Goal: Transaction & Acquisition: Purchase product/service

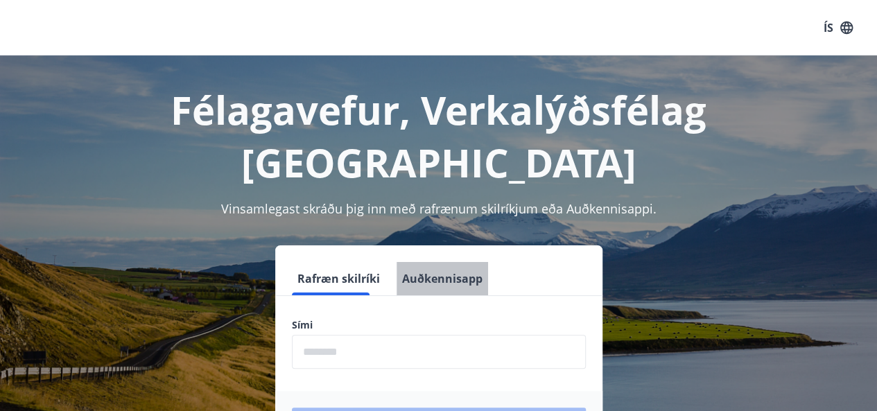
click at [433, 262] on button "Auðkennisapp" at bounding box center [443, 278] width 92 height 33
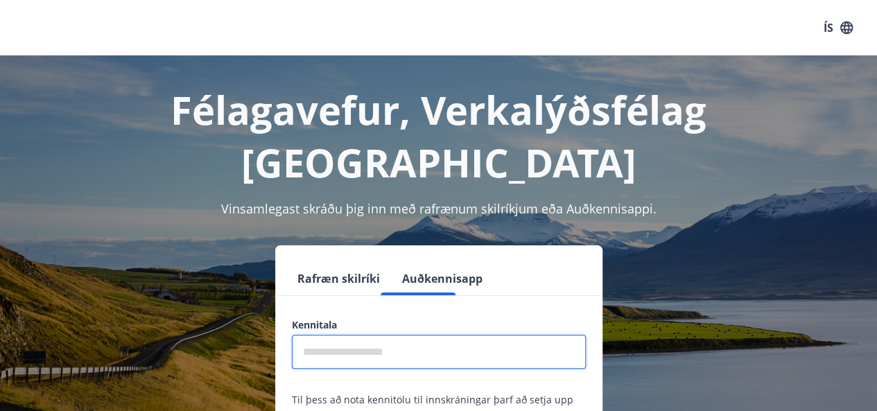
click at [327, 335] on input "text" at bounding box center [439, 352] width 294 height 34
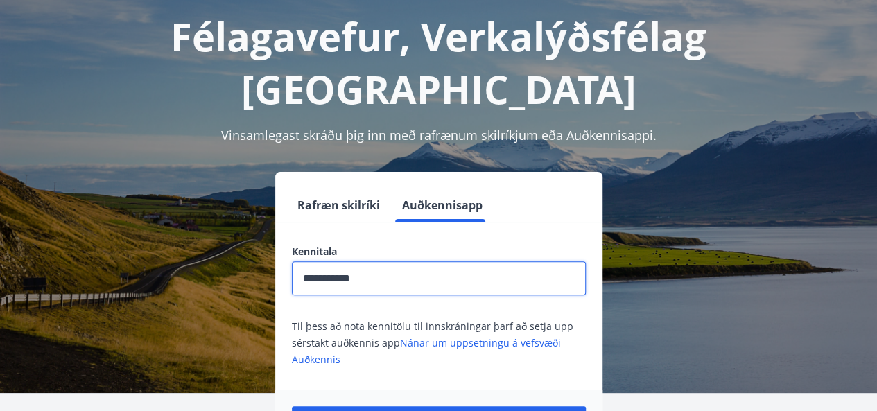
scroll to position [74, 0]
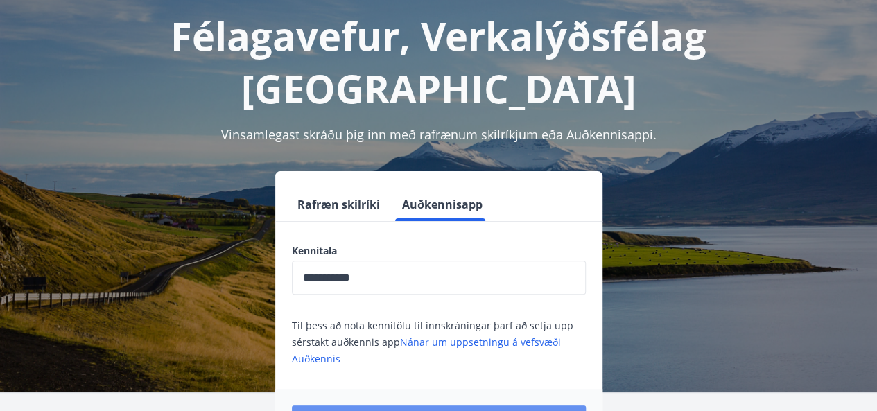
drag, startPoint x: 474, startPoint y: 364, endPoint x: 547, endPoint y: 328, distance: 81.2
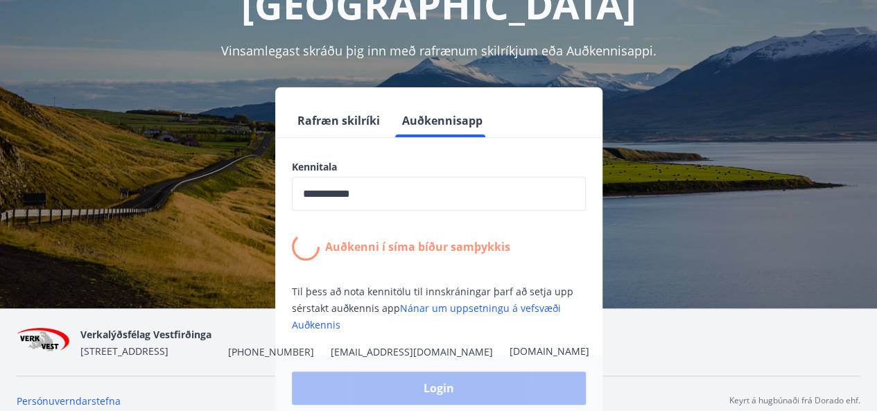
scroll to position [157, 0]
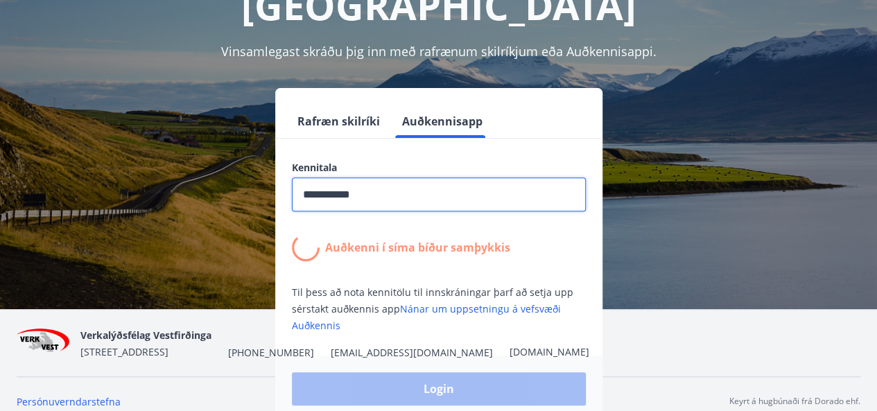
click at [390, 178] on input "**********" at bounding box center [439, 195] width 294 height 34
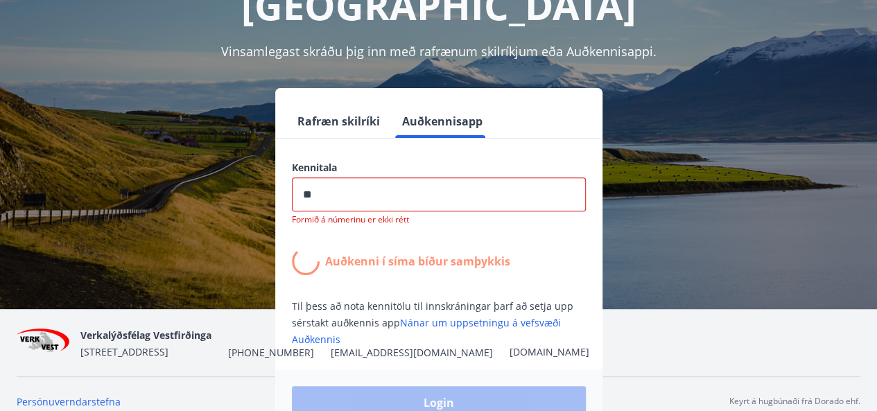
type input "*"
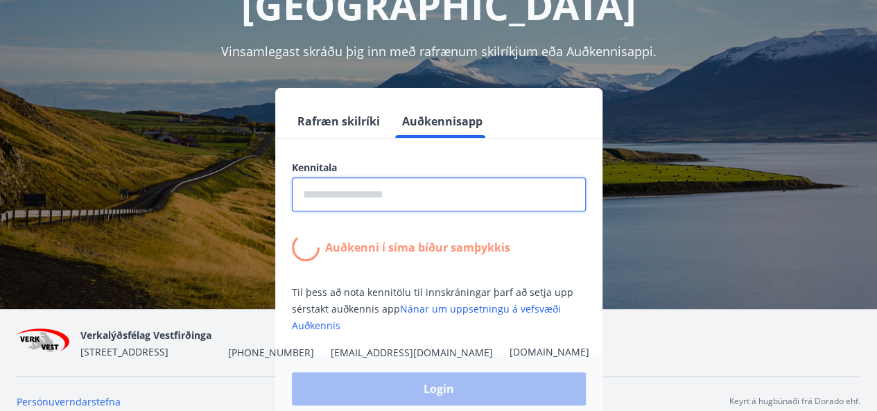
click at [349, 105] on button "Rafræn skilríki" at bounding box center [339, 121] width 94 height 33
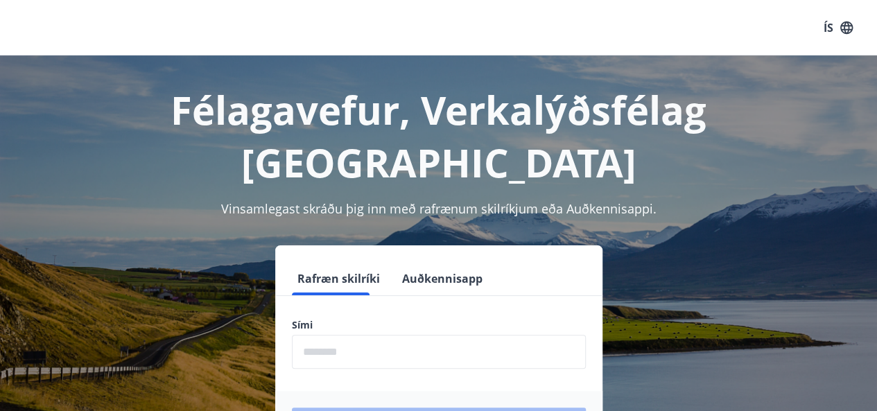
click at [411, 262] on button "Auðkennisapp" at bounding box center [443, 278] width 92 height 33
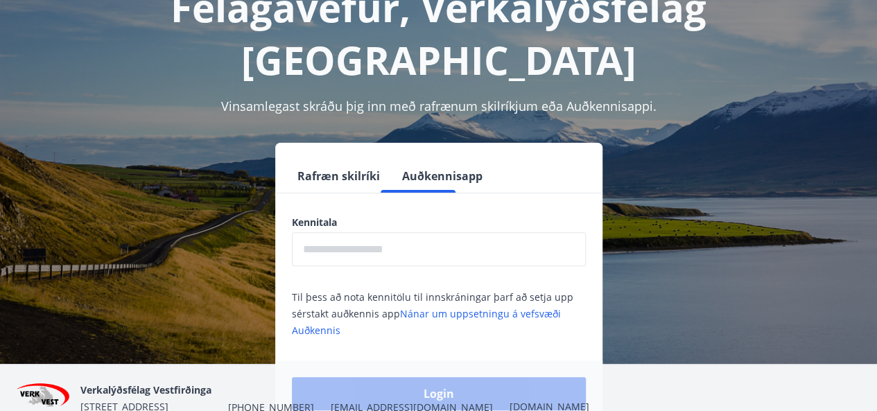
scroll to position [103, 0]
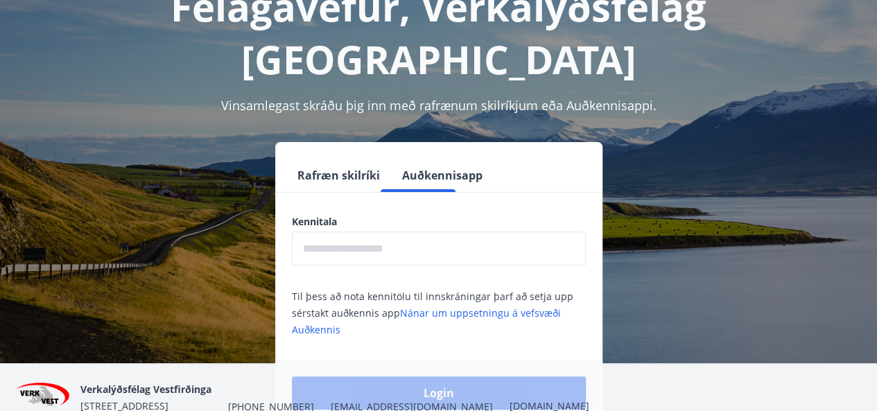
click at [333, 232] on input "text" at bounding box center [439, 249] width 294 height 34
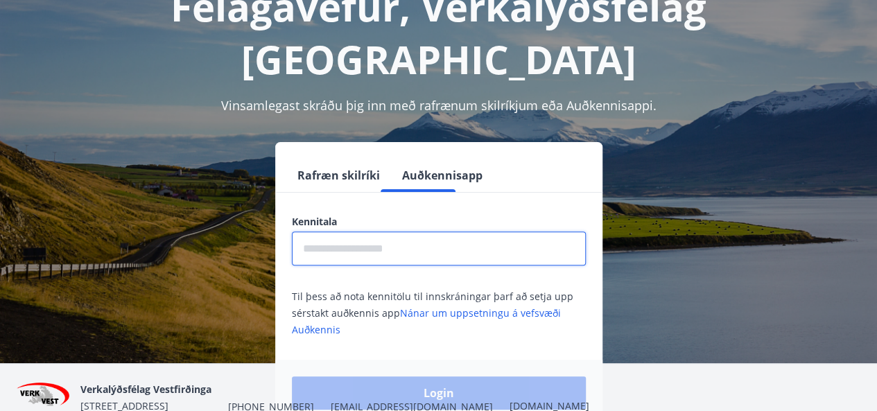
scroll to position [98, 0]
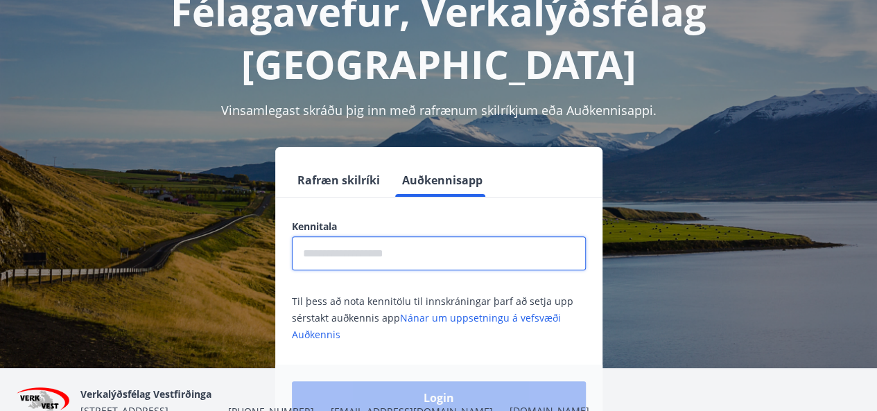
click at [336, 236] on input "text" at bounding box center [439, 253] width 294 height 34
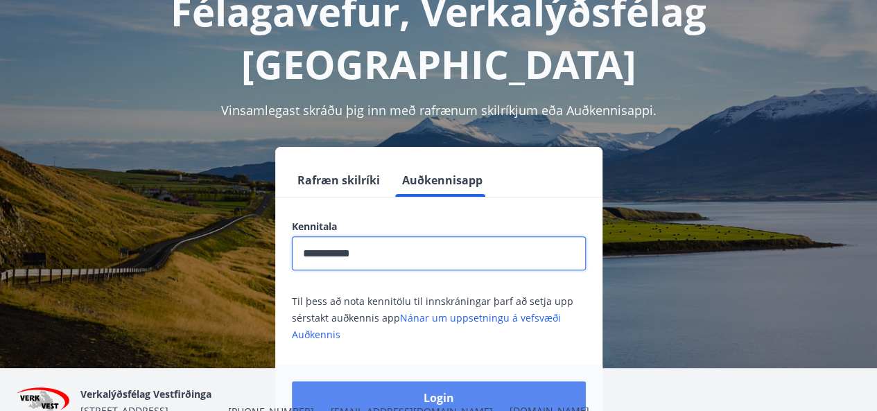
click at [465, 381] on button "Login" at bounding box center [439, 397] width 294 height 33
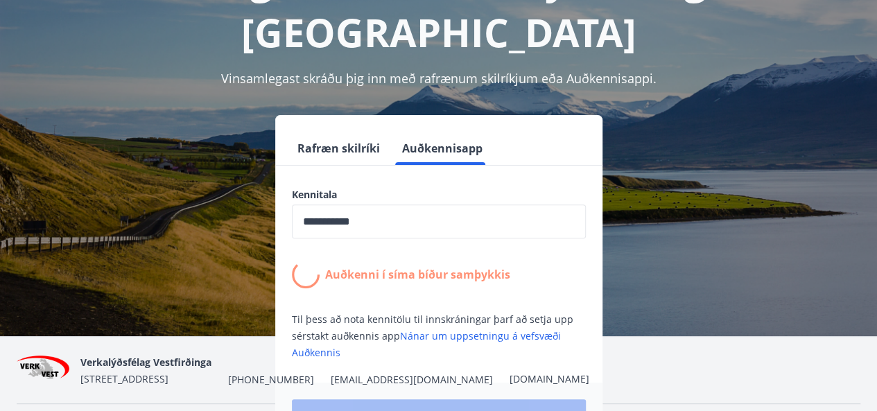
scroll to position [132, 0]
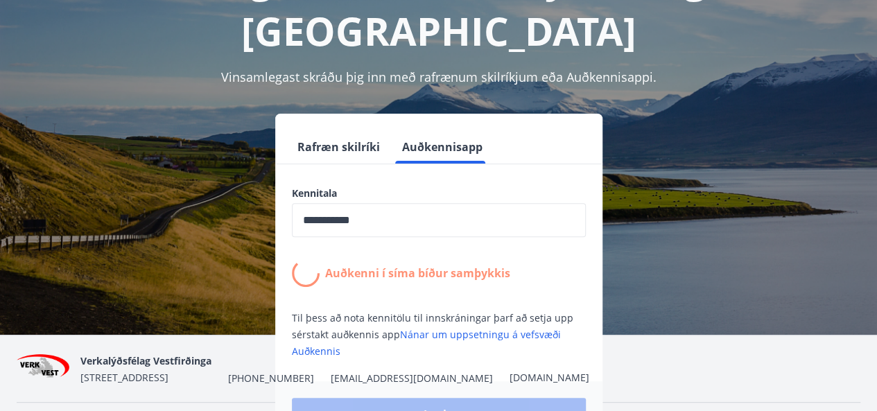
click at [407, 203] on input "**********" at bounding box center [439, 220] width 294 height 34
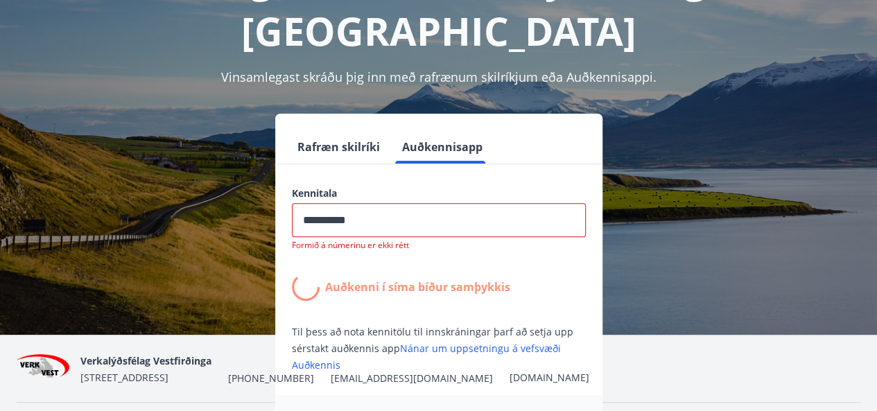
type input "*********"
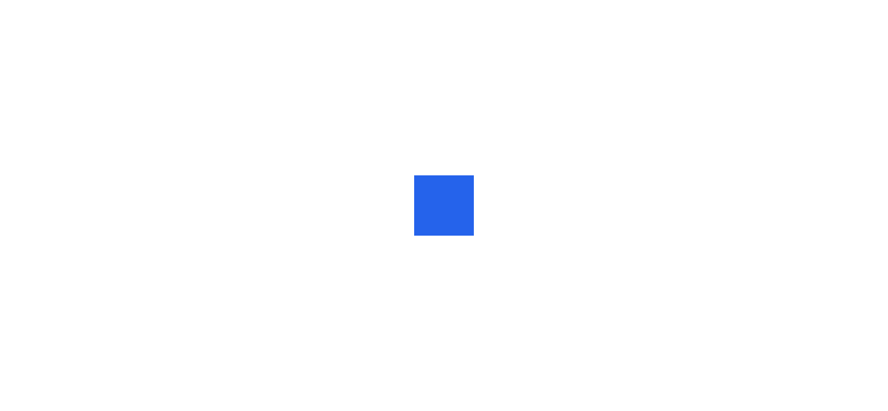
click at [295, 54] on div at bounding box center [444, 205] width 888 height 411
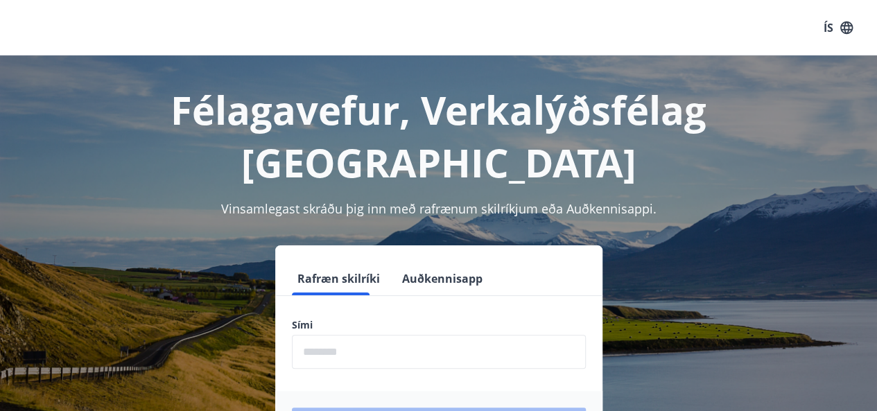
click at [398, 262] on button "Auðkennisapp" at bounding box center [443, 278] width 92 height 33
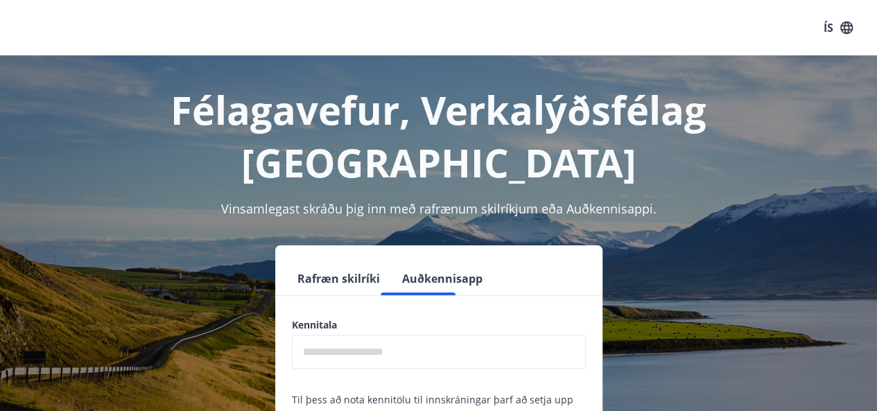
click at [326, 335] on input "text" at bounding box center [439, 352] width 294 height 34
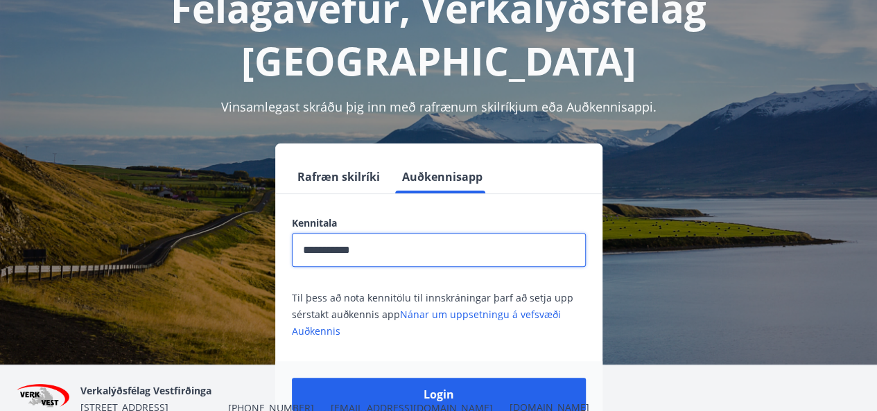
scroll to position [103, 0]
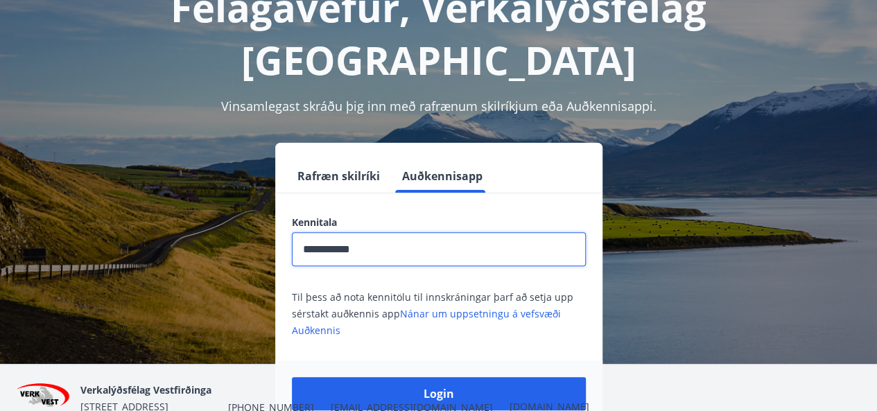
type input "**********"
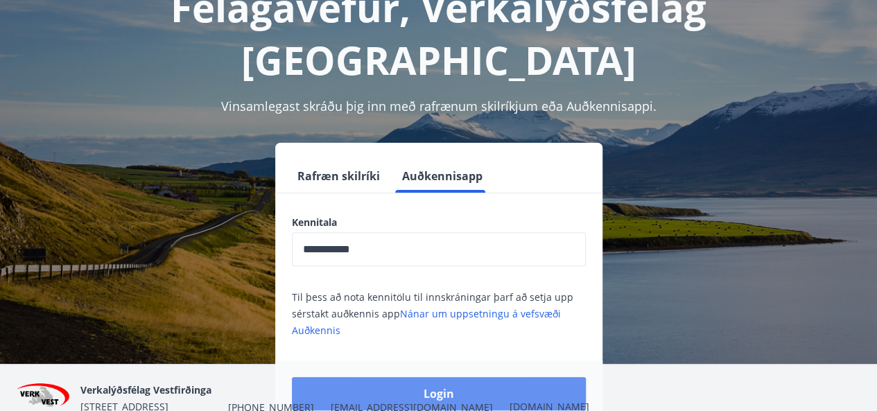
click at [501, 377] on button "Login" at bounding box center [439, 393] width 294 height 33
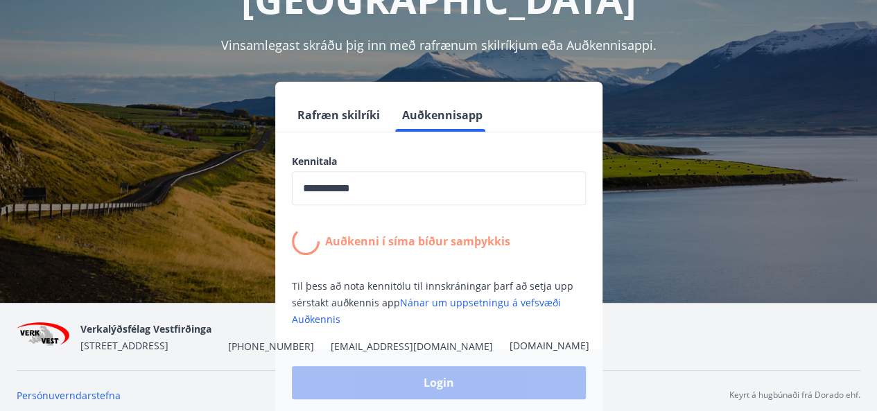
scroll to position [171, 0]
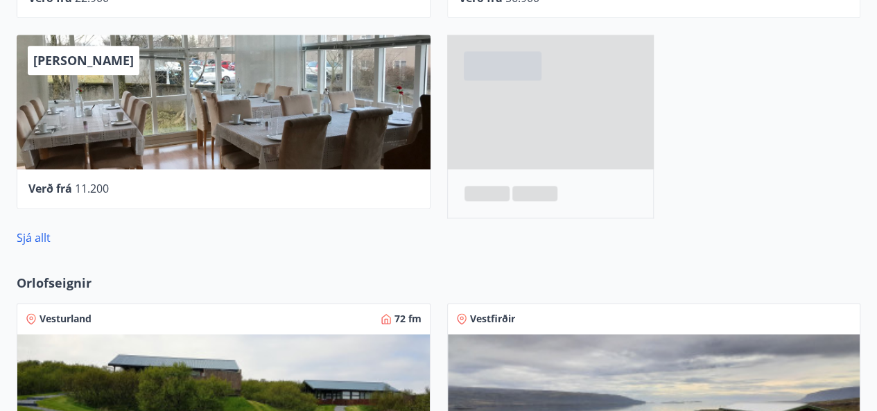
scroll to position [891, 0]
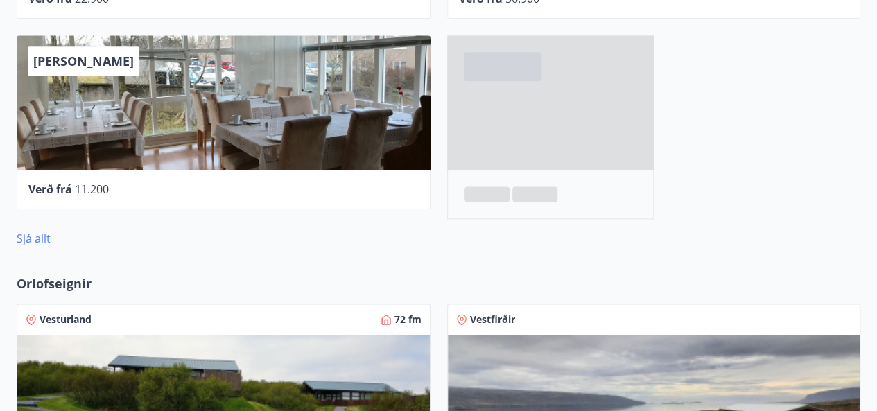
click at [35, 238] on link "Sjá allt" at bounding box center [34, 238] width 34 height 15
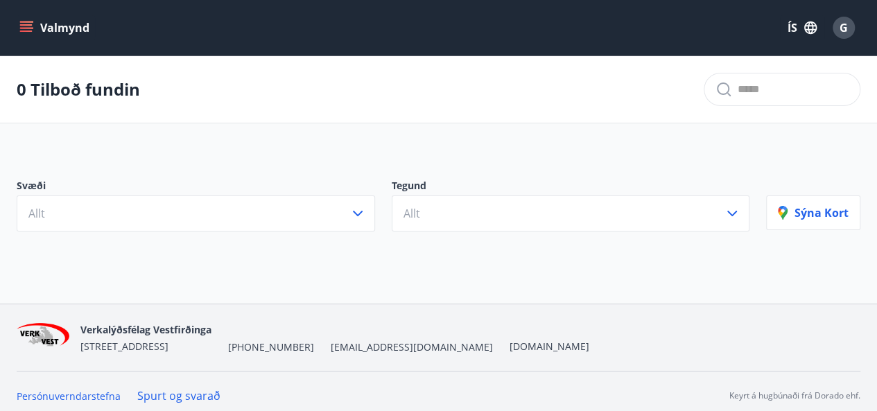
scroll to position [7, 0]
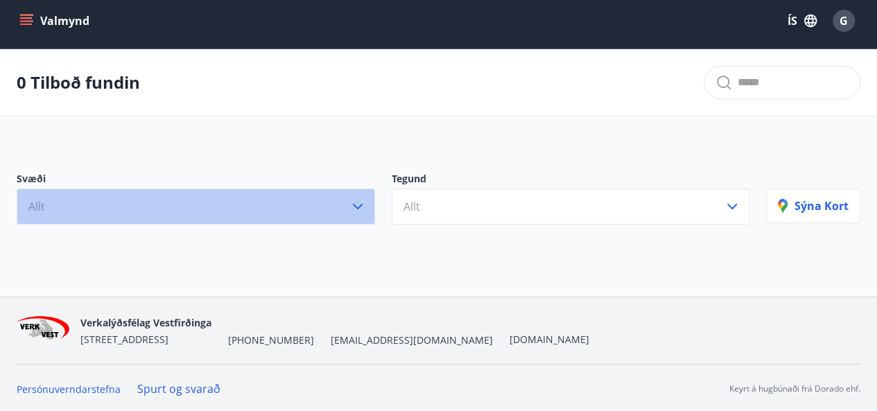
click at [363, 202] on icon "button" at bounding box center [357, 206] width 17 height 17
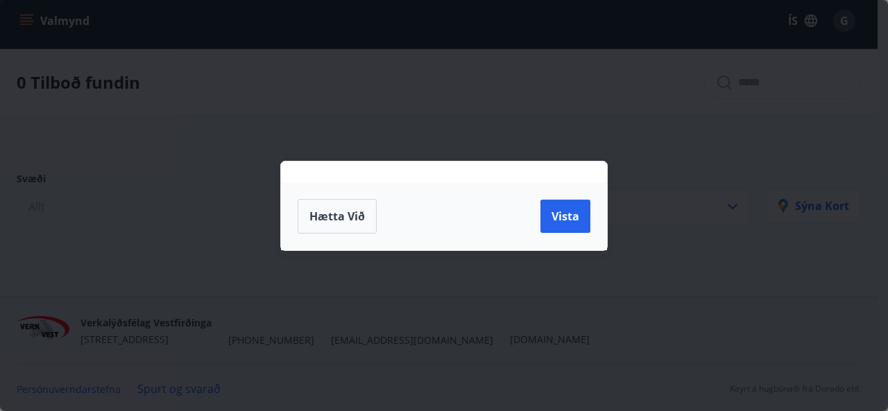
drag, startPoint x: 322, startPoint y: 211, endPoint x: 230, endPoint y: 160, distance: 105.5
click at [320, 210] on span "Hætta við" at bounding box center [336, 216] width 55 height 15
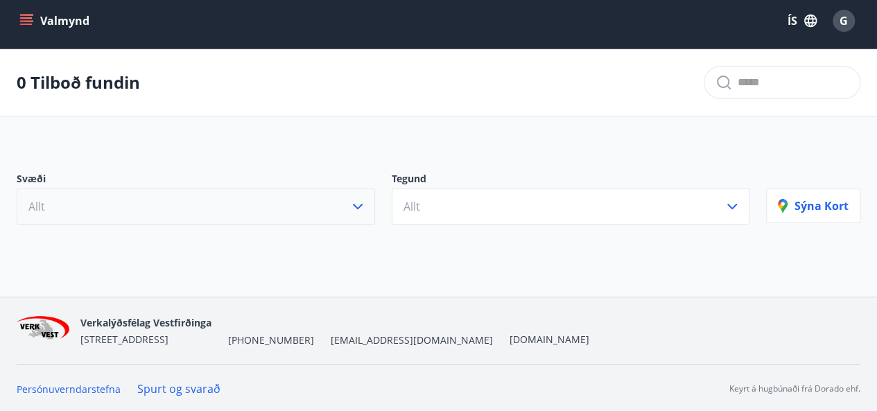
click at [29, 19] on icon "menu" at bounding box center [26, 21] width 14 height 14
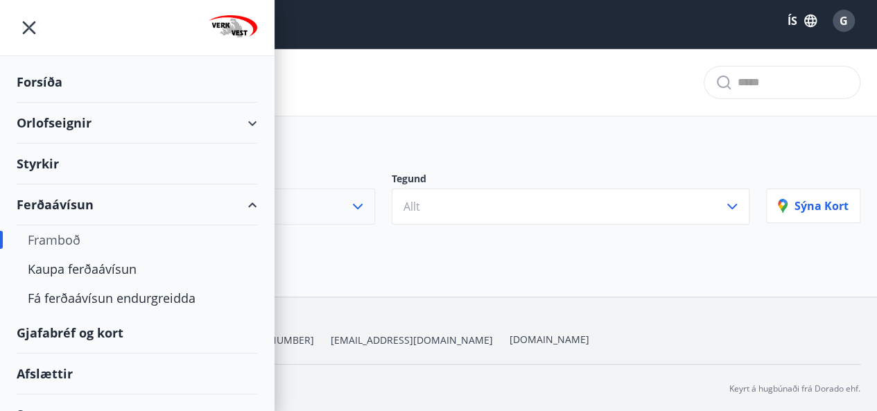
click at [54, 238] on div "Framboð" at bounding box center [137, 239] width 218 height 29
click at [64, 236] on div "Framboð" at bounding box center [137, 239] width 218 height 29
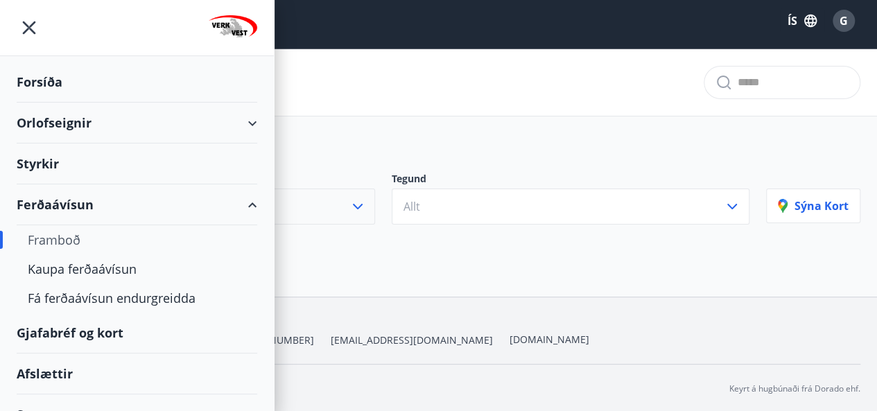
click at [64, 236] on div "Framboð" at bounding box center [137, 239] width 218 height 29
drag, startPoint x: 27, startPoint y: 27, endPoint x: 94, endPoint y: 44, distance: 69.5
click at [27, 27] on icon "menu" at bounding box center [29, 27] width 25 height 25
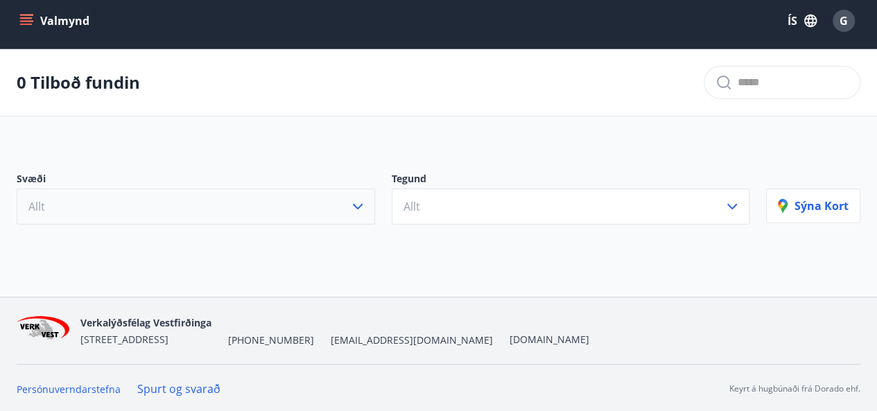
click at [29, 22] on icon "menu" at bounding box center [26, 21] width 14 height 14
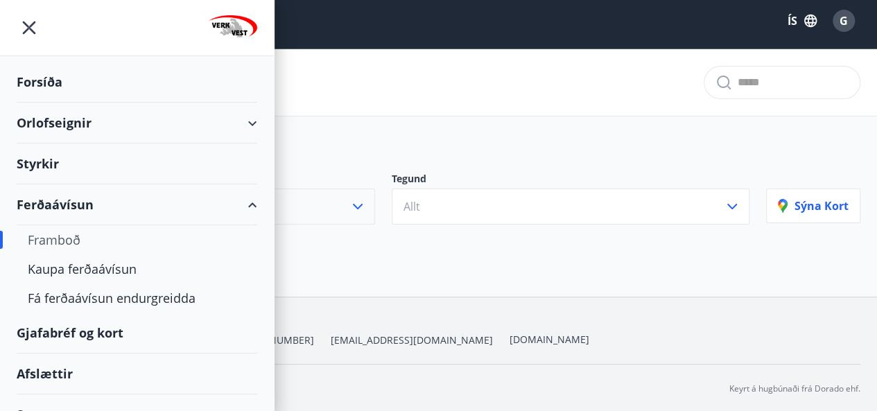
click at [43, 81] on div "Forsíða" at bounding box center [137, 82] width 241 height 41
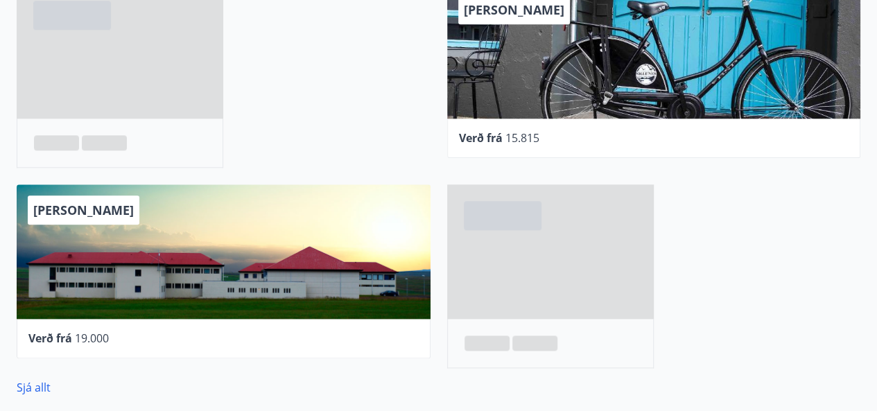
scroll to position [806, 0]
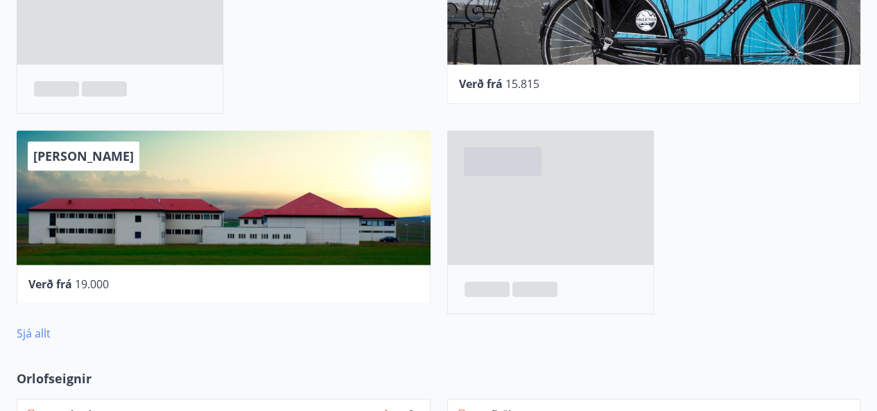
click at [30, 334] on link "Sjá allt" at bounding box center [34, 333] width 34 height 15
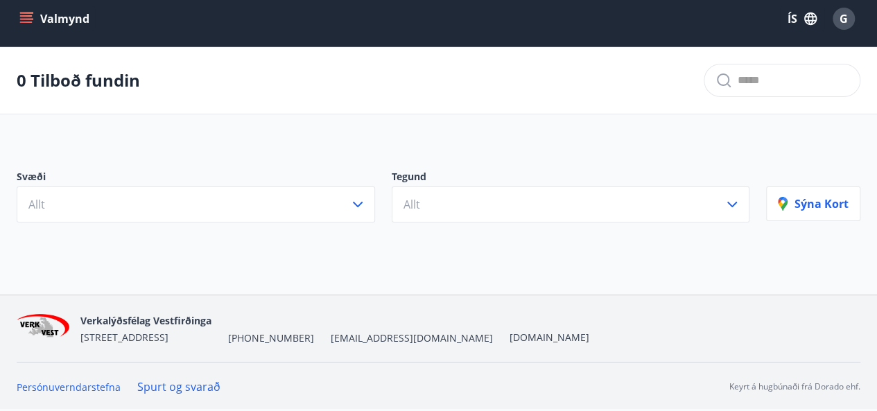
scroll to position [7, 0]
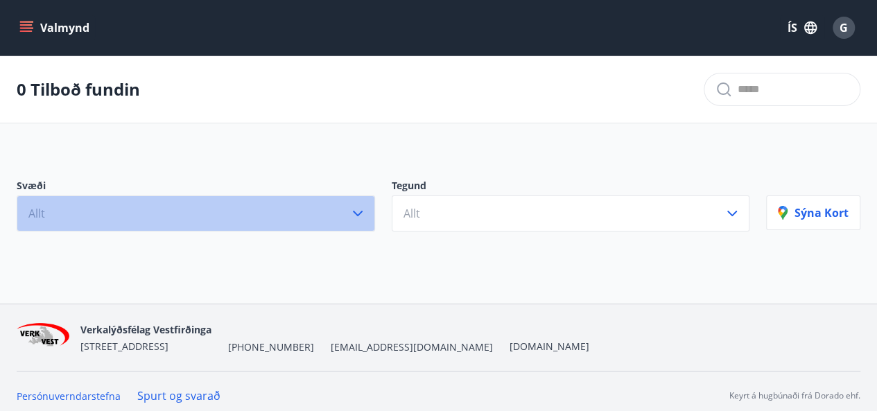
click at [362, 214] on icon "button" at bounding box center [357, 213] width 17 height 17
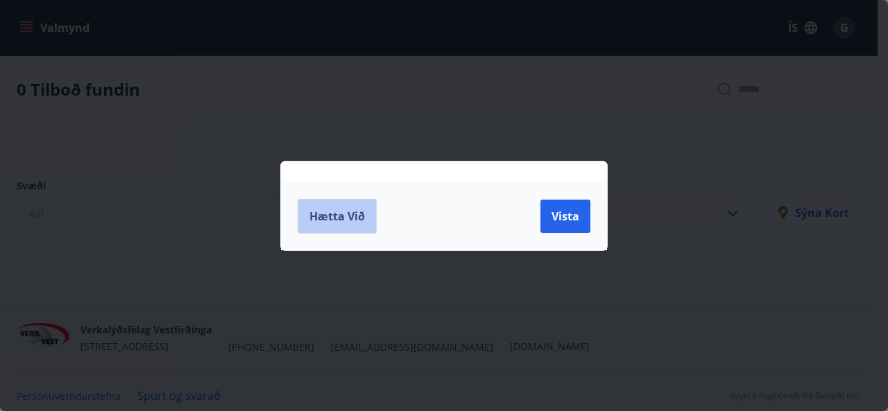
click at [331, 220] on span "Hætta við" at bounding box center [336, 216] width 55 height 15
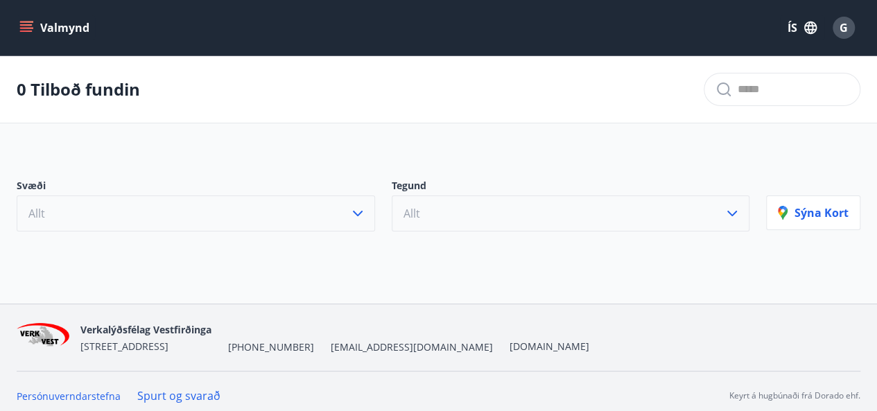
click at [530, 213] on button "Allt" at bounding box center [571, 214] width 358 height 36
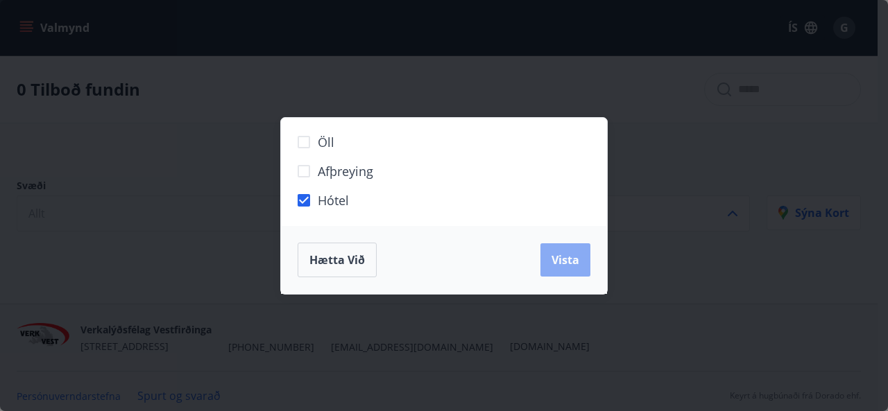
click at [579, 254] on button "Vista" at bounding box center [565, 259] width 50 height 33
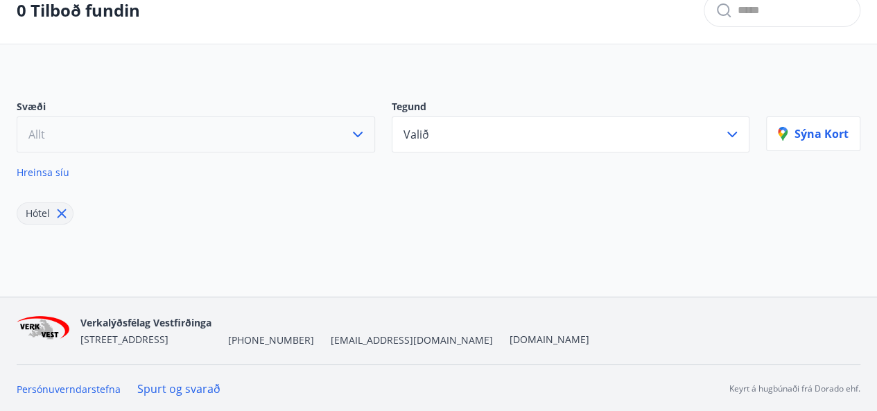
scroll to position [79, 0]
click at [816, 141] on button "Sýna kort" at bounding box center [813, 133] width 94 height 35
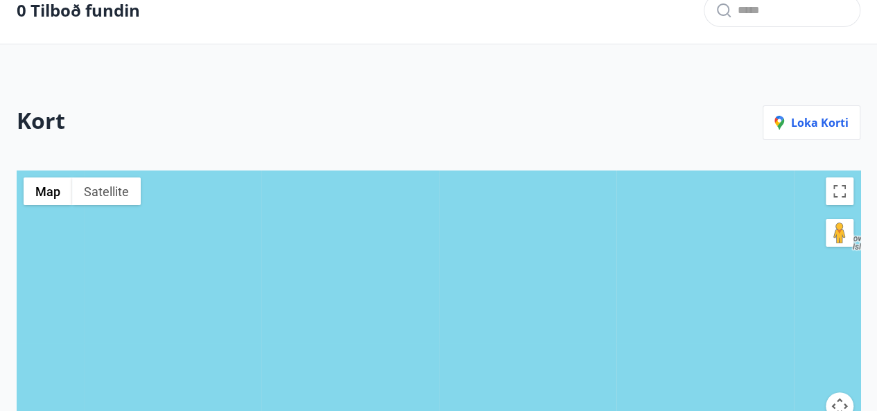
scroll to position [7, 0]
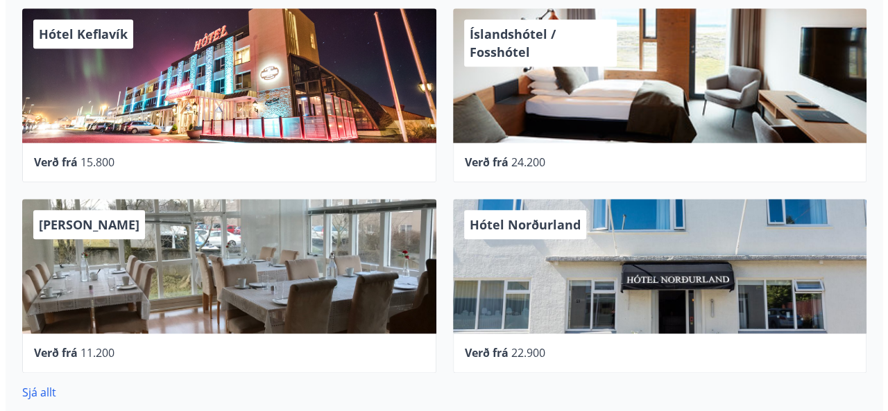
scroll to position [728, 0]
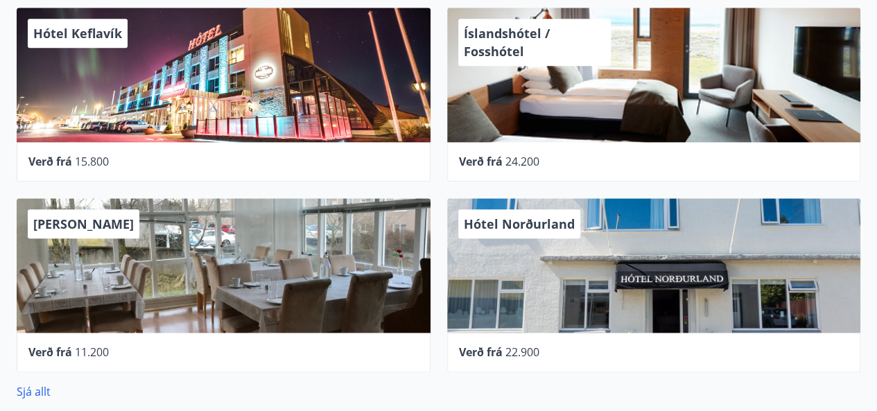
click at [554, 108] on div "Íslandshótel / Fosshótel" at bounding box center [654, 75] width 414 height 135
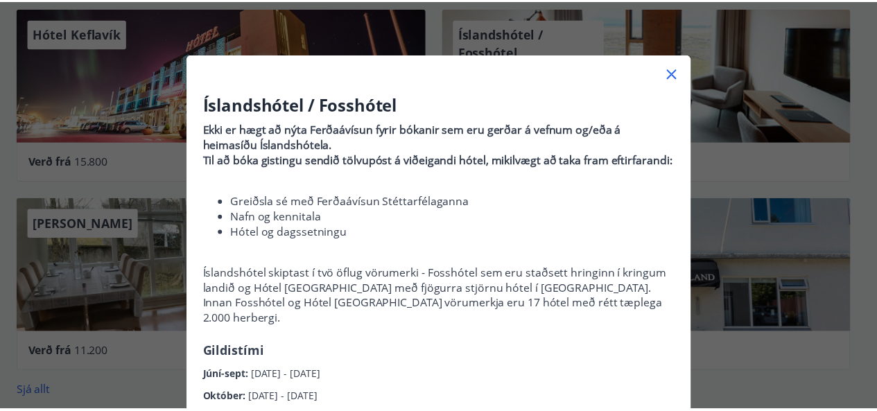
scroll to position [0, 0]
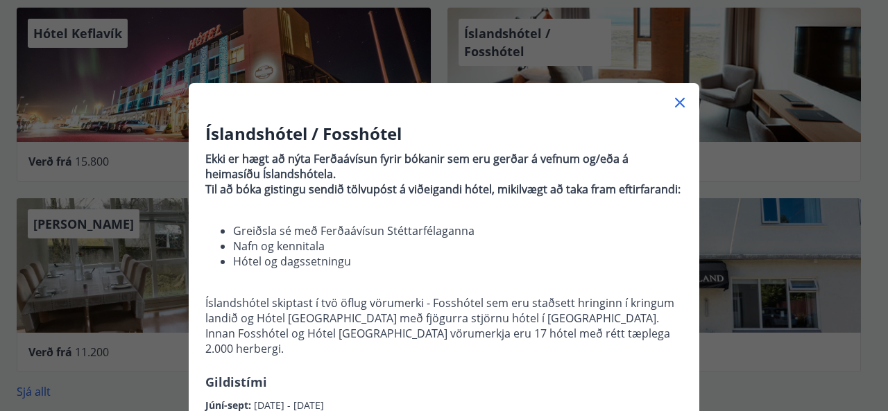
click at [675, 102] on icon at bounding box center [680, 103] width 10 height 10
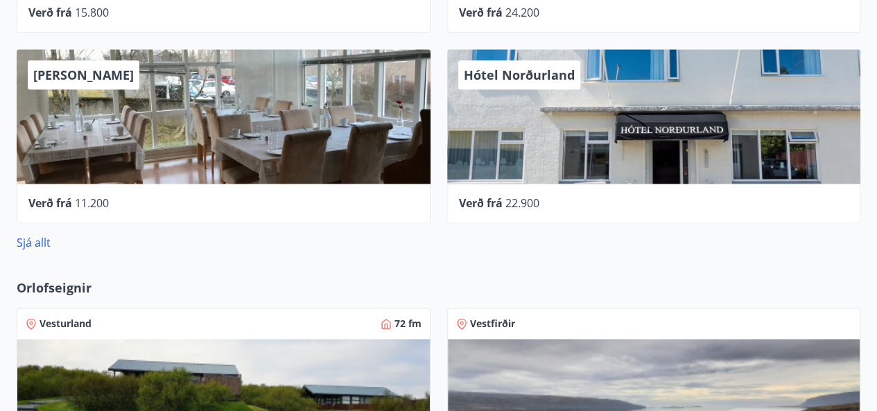
scroll to position [882, 0]
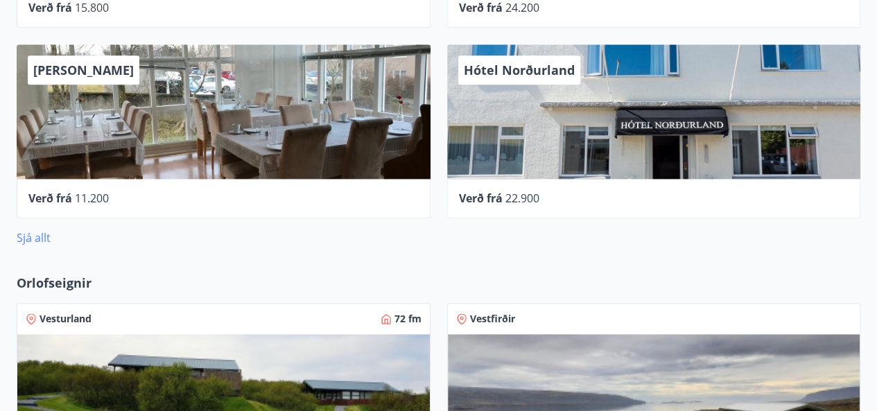
click at [29, 234] on link "Sjá allt" at bounding box center [34, 237] width 34 height 15
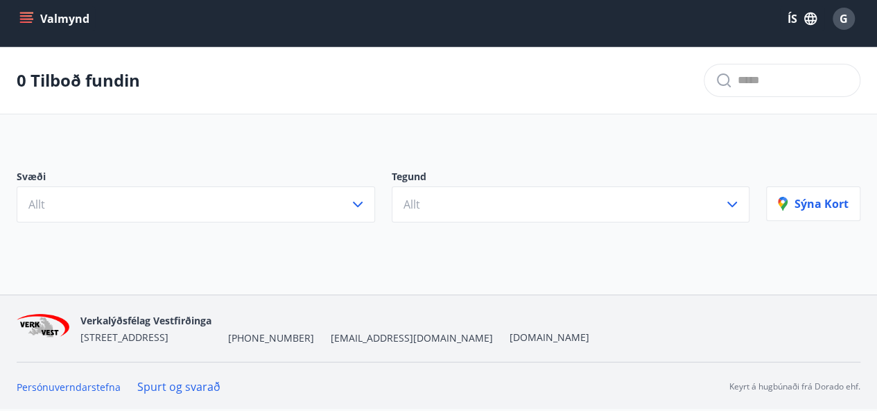
scroll to position [7, 0]
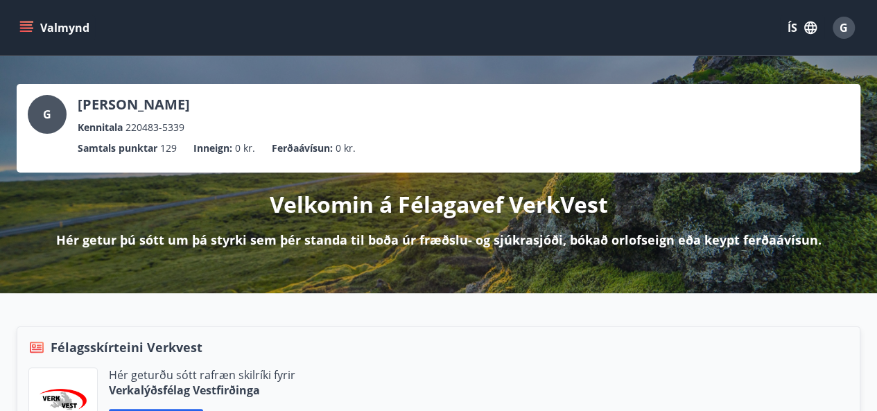
click at [36, 23] on button "Valmynd" at bounding box center [56, 27] width 78 height 25
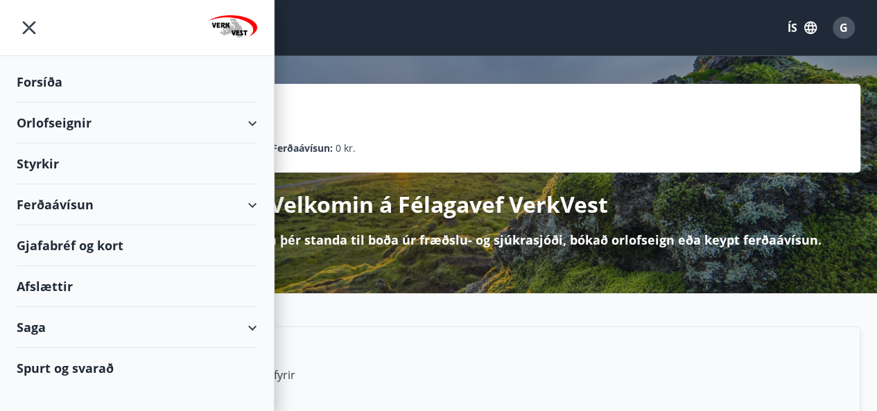
click at [254, 205] on div "Ferðaávísun" at bounding box center [137, 204] width 241 height 41
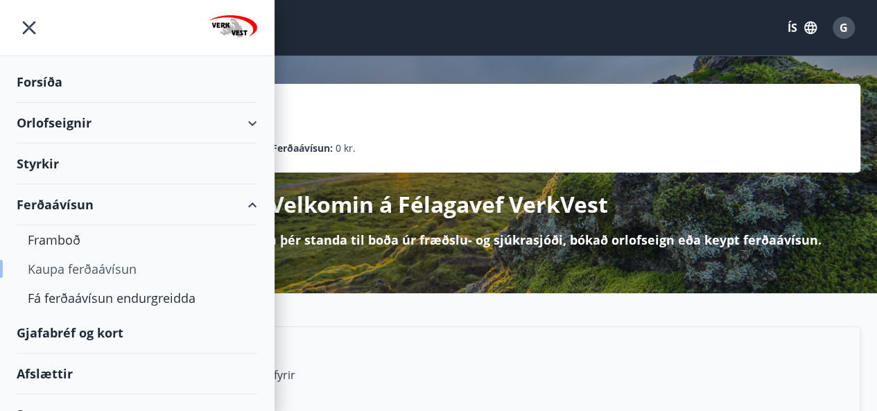
click at [61, 266] on div "Kaupa ferðaávísun" at bounding box center [137, 268] width 218 height 29
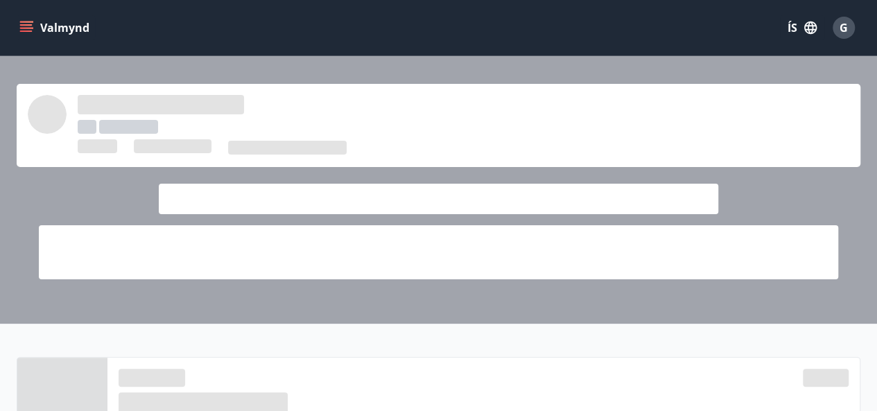
click at [35, 22] on button "Valmynd" at bounding box center [56, 27] width 78 height 25
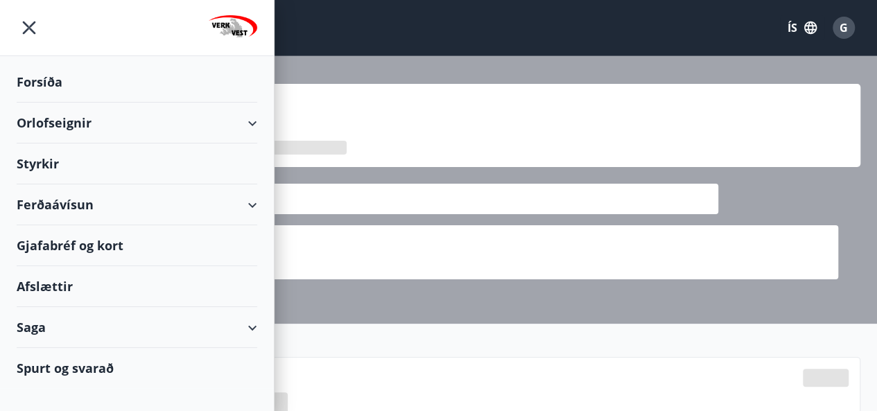
click at [255, 207] on div "Ferðaávísun" at bounding box center [137, 204] width 241 height 41
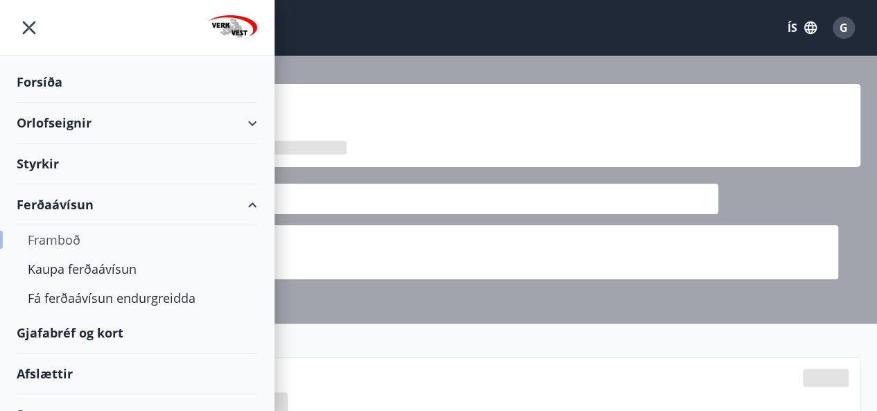
click at [61, 241] on div "Framboð" at bounding box center [137, 239] width 218 height 29
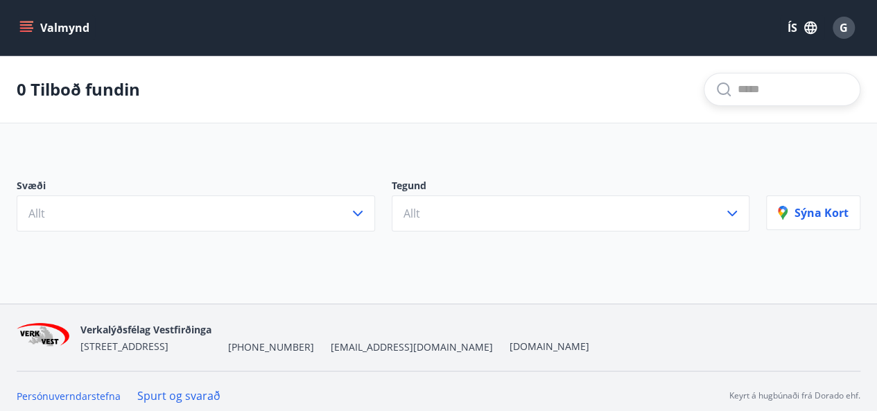
click at [742, 90] on input "text" at bounding box center [793, 89] width 111 height 22
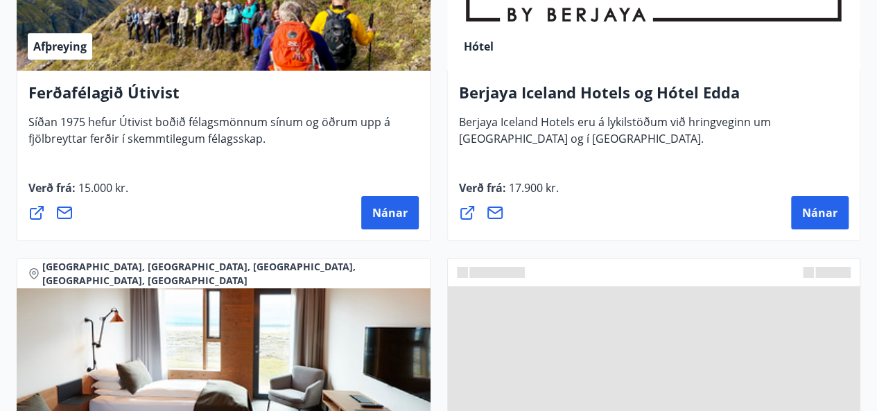
scroll to position [2405, 0]
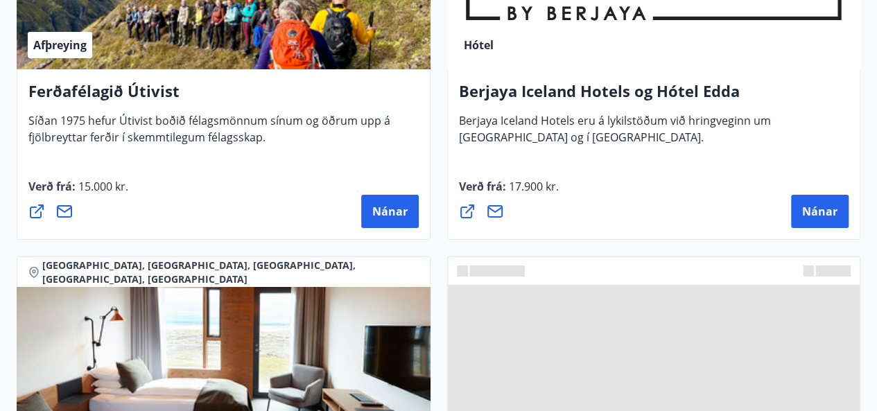
type input "*********"
click at [442, 173] on div "Höfuðborgarsvæðið, Norðurland, Austurland Hótel Berjaya Iceland Hotels og Hótel…" at bounding box center [654, 52] width 431 height 392
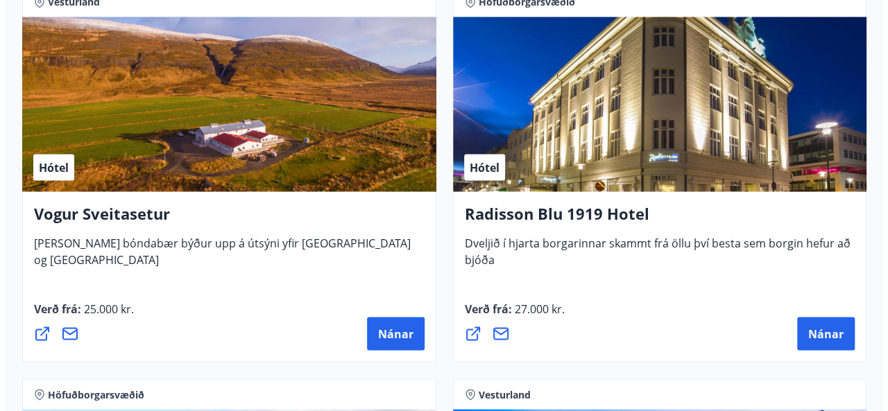
scroll to position [3857, 0]
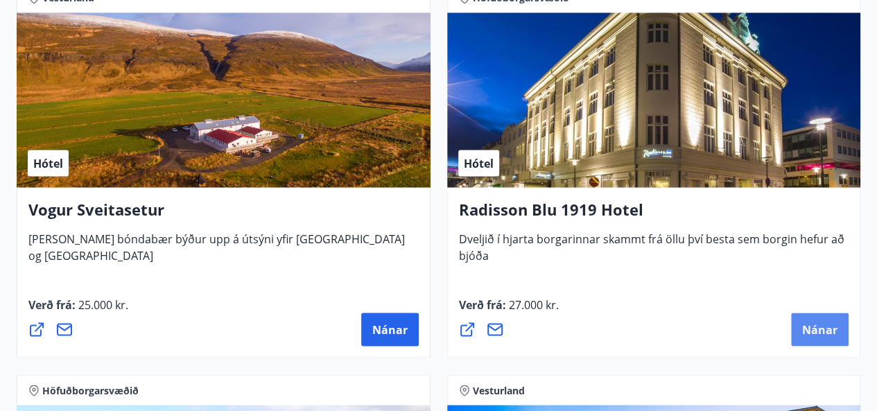
click at [824, 322] on span "Nánar" at bounding box center [819, 329] width 35 height 15
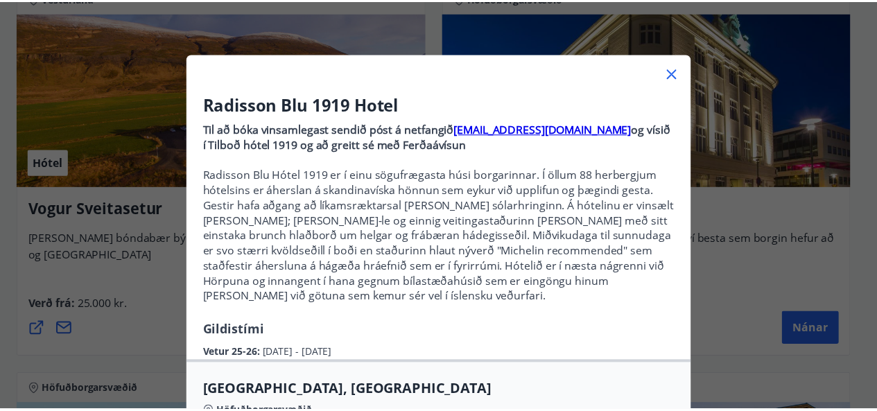
scroll to position [0, 0]
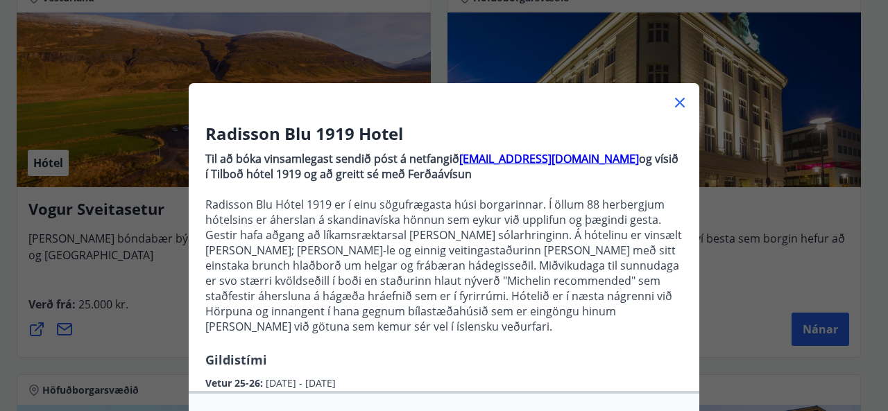
click at [672, 97] on icon at bounding box center [679, 102] width 17 height 17
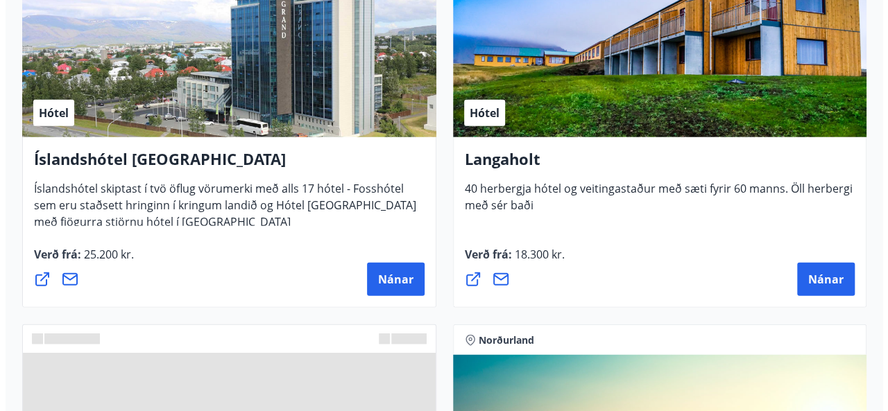
scroll to position [4298, 0]
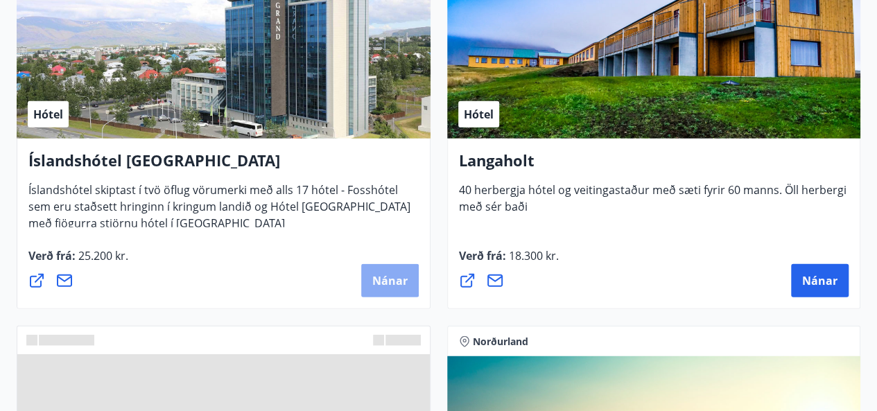
click at [408, 273] on button "Nánar" at bounding box center [390, 280] width 58 height 33
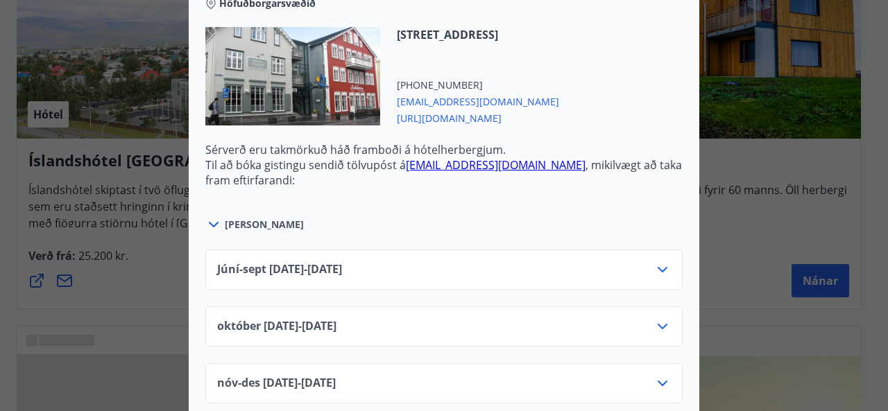
scroll to position [1023, 0]
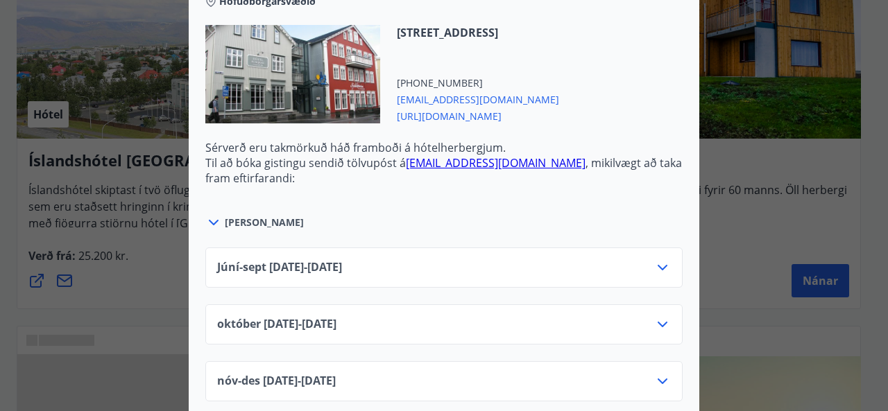
click at [503, 259] on div "Júní-sept 01.06.25 - 30.09.25" at bounding box center [443, 273] width 453 height 28
click at [660, 259] on icon at bounding box center [662, 267] width 17 height 17
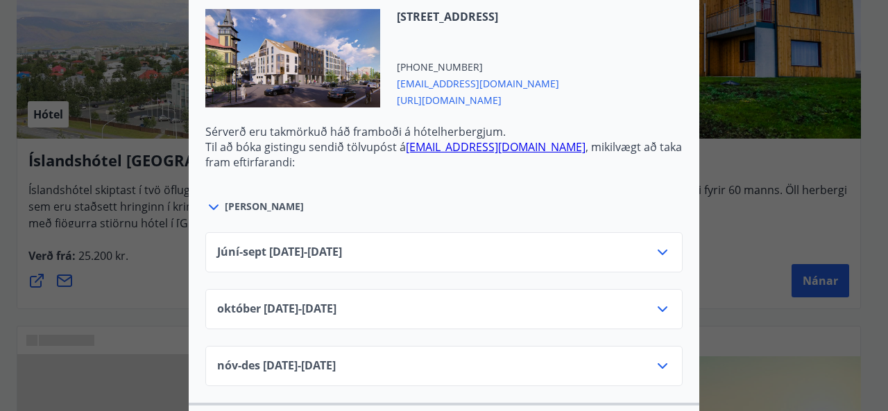
scroll to position [1566, 0]
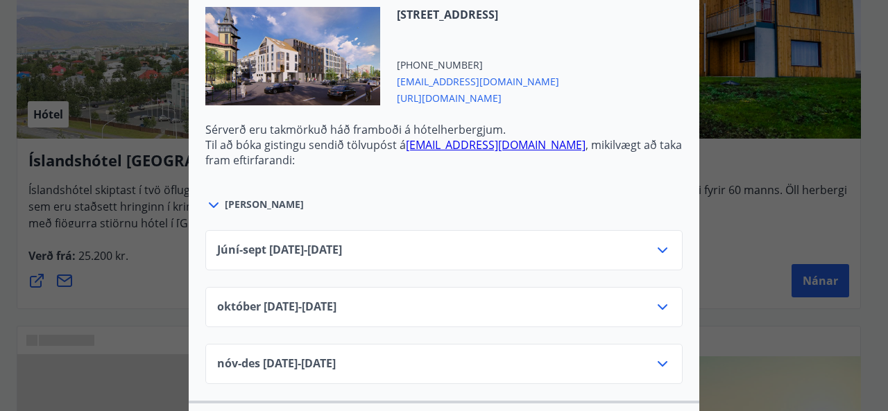
click at [655, 242] on icon at bounding box center [662, 250] width 17 height 17
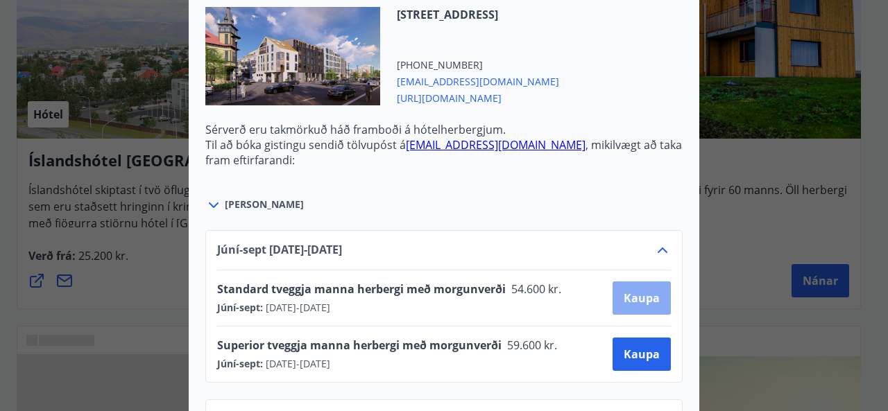
click at [642, 291] on span "Kaupa" at bounding box center [641, 298] width 36 height 15
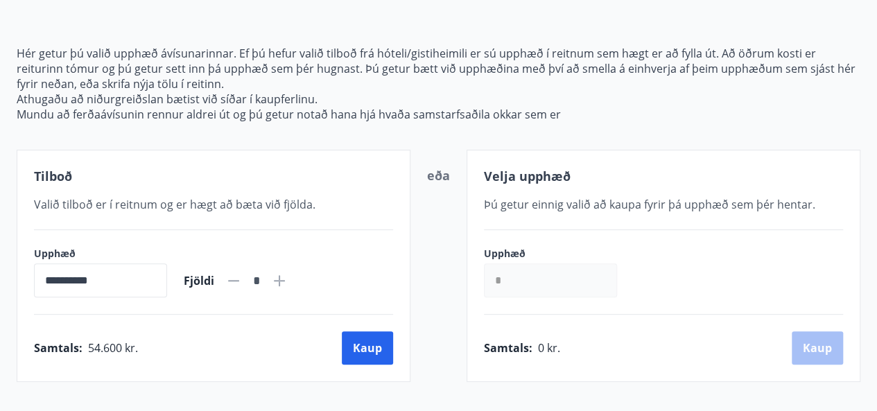
scroll to position [127, 0]
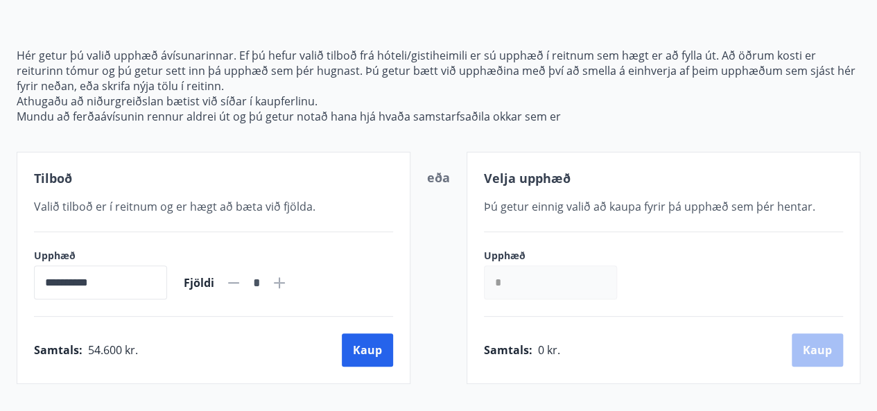
click at [288, 277] on icon at bounding box center [279, 283] width 17 height 17
type input "*"
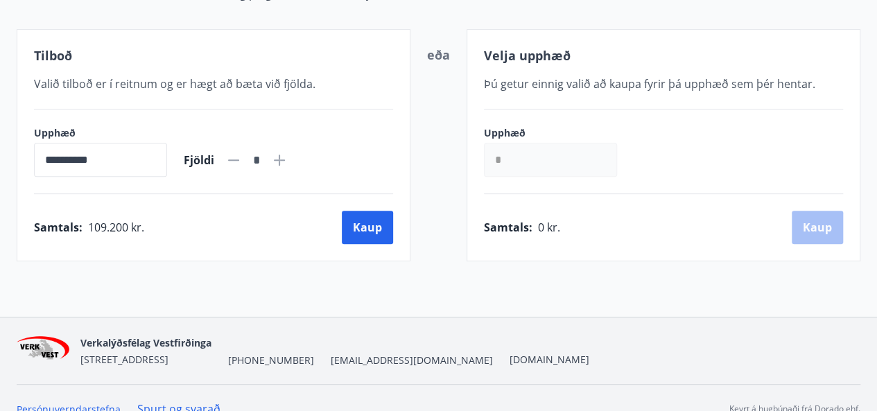
scroll to position [262, 0]
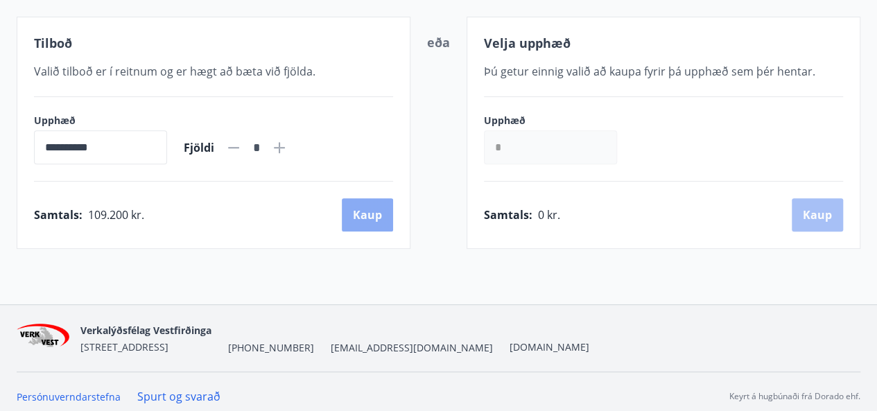
click at [377, 221] on button "Kaup" at bounding box center [367, 214] width 51 height 33
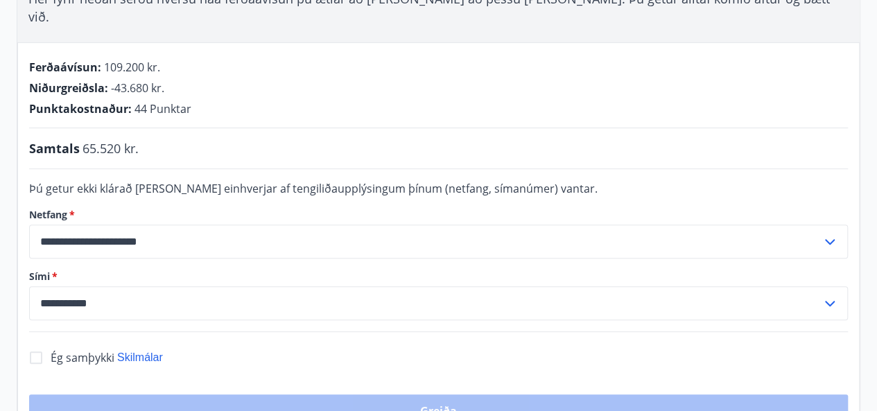
scroll to position [188, 0]
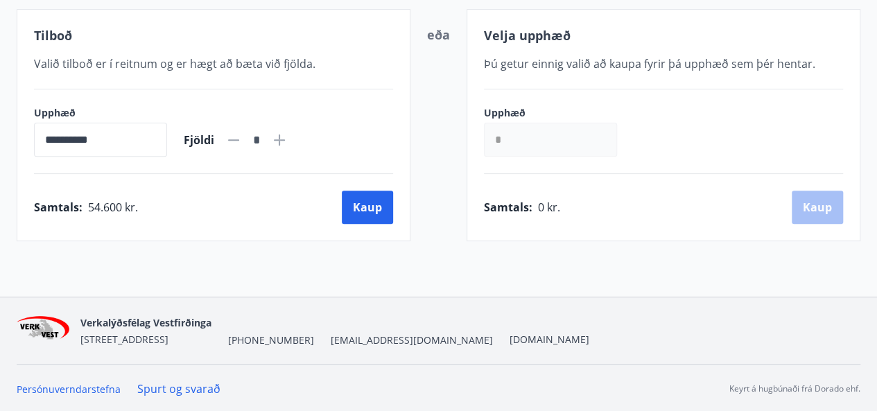
scroll to position [270, 0]
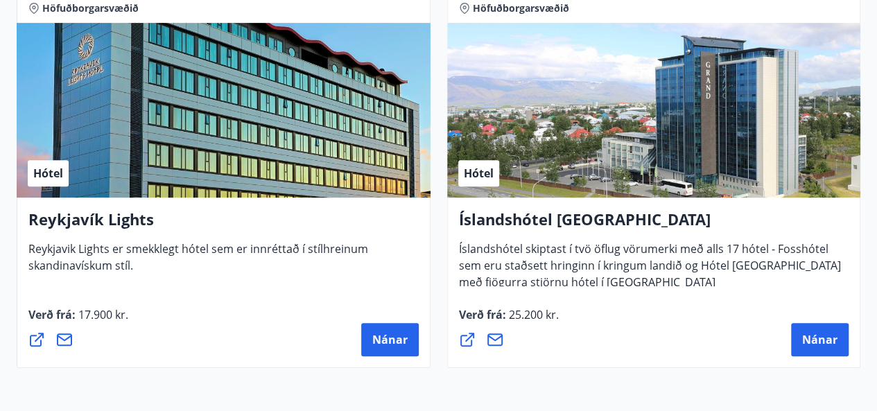
scroll to position [433, 0]
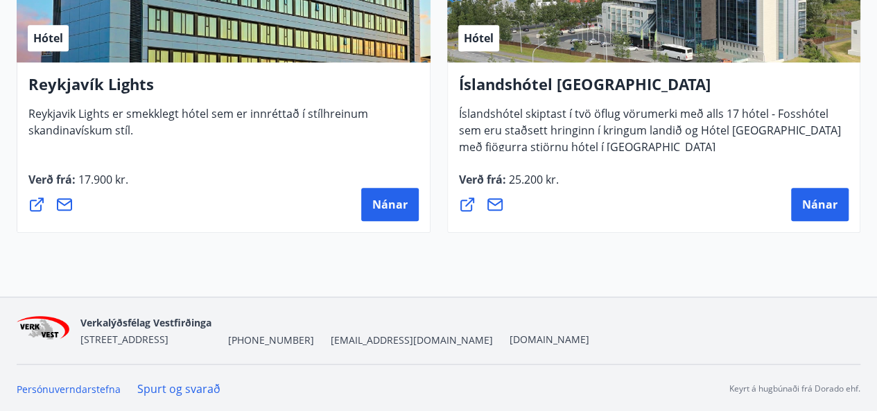
click at [435, 162] on div "Höfuðborgarsvæðið Hótel Reykjavík Lights Reykjavik Lights er smekklegt hótel se…" at bounding box center [223, 45] width 431 height 392
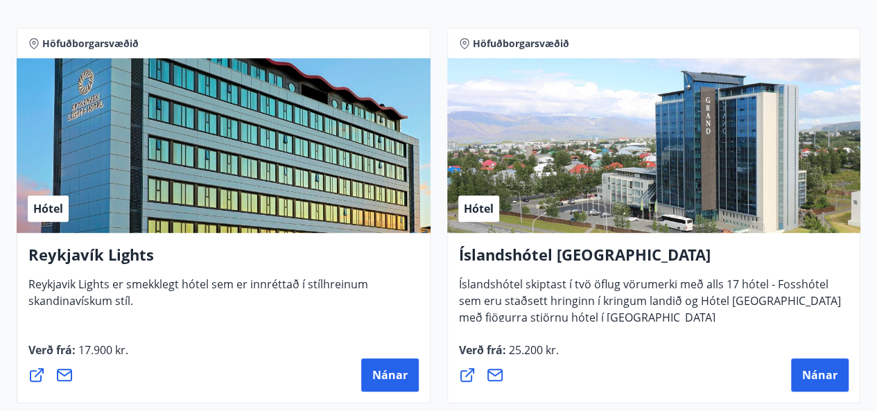
scroll to position [0, 0]
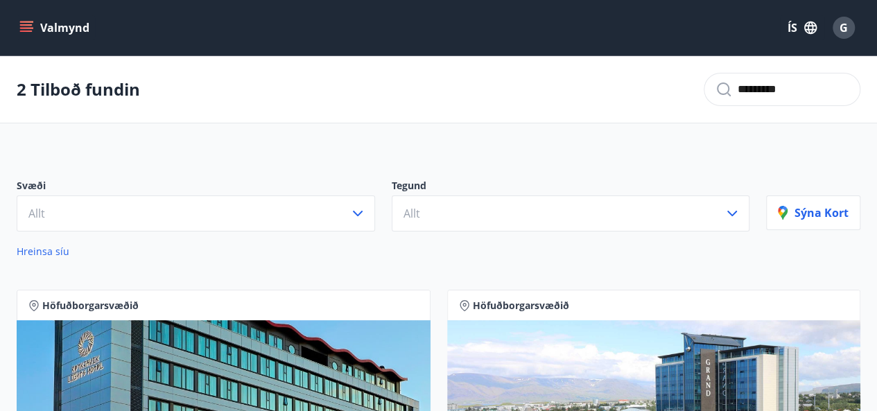
click at [773, 95] on input "*********" at bounding box center [793, 89] width 111 height 22
click at [776, 83] on input "*********" at bounding box center [793, 89] width 111 height 22
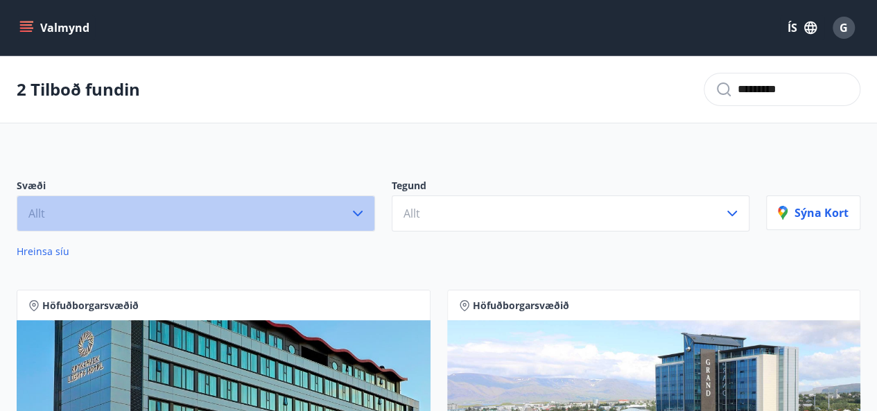
click at [230, 207] on button "Allt" at bounding box center [196, 214] width 358 height 36
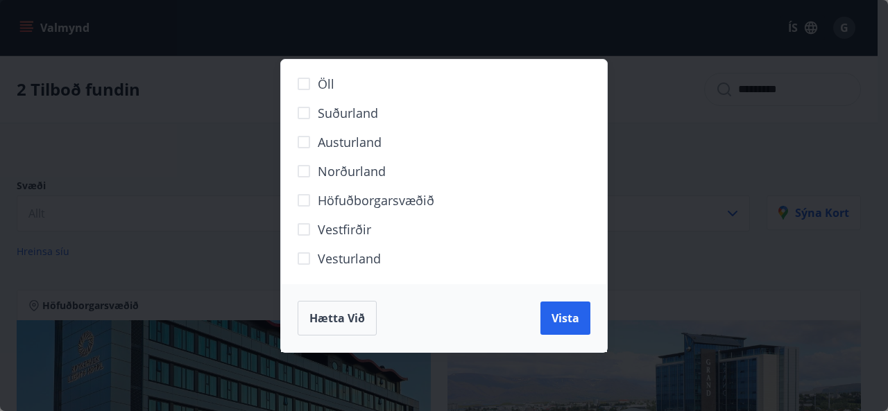
click at [383, 200] on span "Höfuðborgarsvæðið" at bounding box center [376, 200] width 116 height 18
click at [562, 322] on span "Vista" at bounding box center [565, 318] width 28 height 15
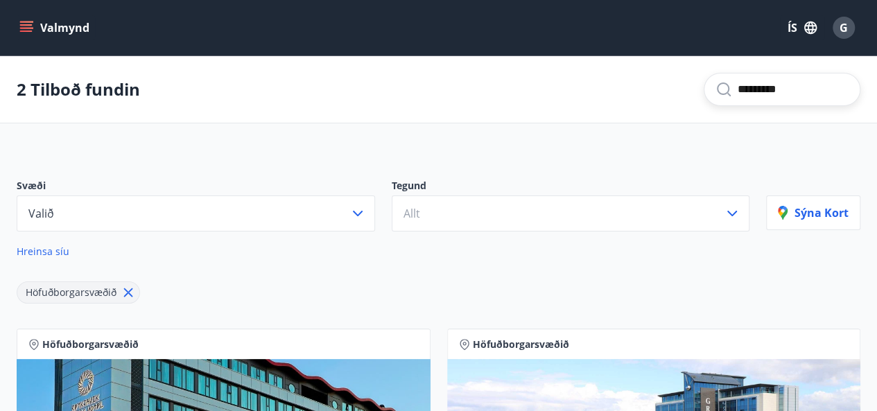
drag, startPoint x: 765, startPoint y: 95, endPoint x: 655, endPoint y: 92, distance: 109.6
click at [655, 92] on div "2 Tilboð fundin *********" at bounding box center [438, 89] width 877 height 67
click at [447, 316] on div "Svæði Valið Tegund Allt Hreinsa síu Höfuðborgarsvæðið Sýna kort" at bounding box center [438, 235] width 877 height 169
click at [29, 34] on icon "menu" at bounding box center [26, 28] width 14 height 14
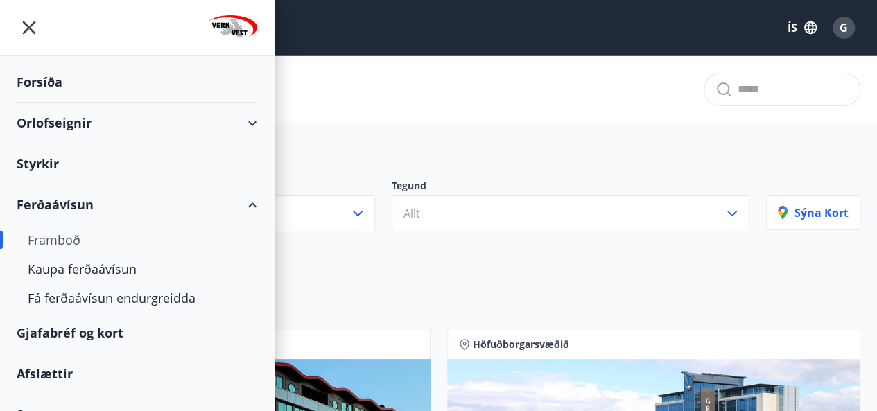
click at [62, 240] on div "Framboð" at bounding box center [137, 239] width 218 height 29
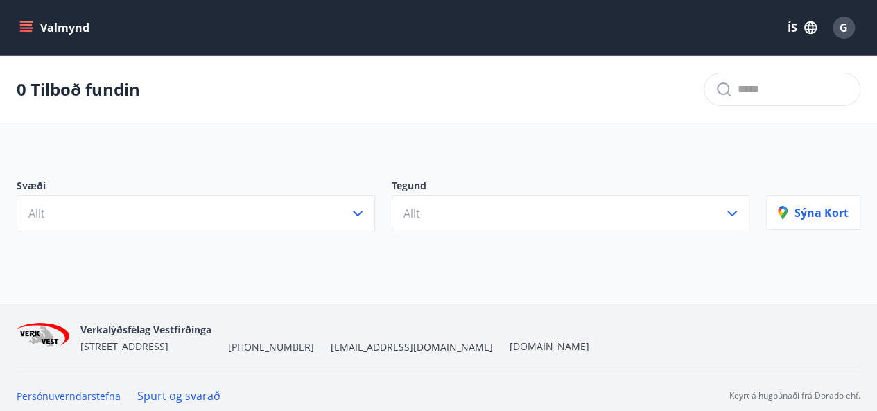
click at [28, 31] on button "Valmynd" at bounding box center [56, 27] width 78 height 25
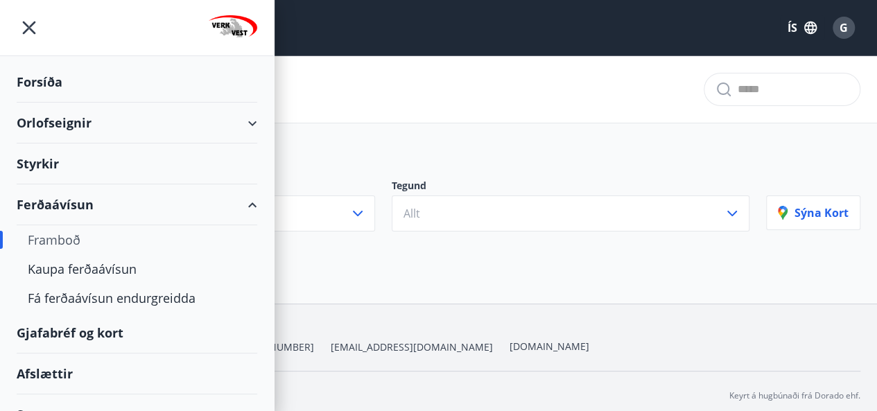
click at [39, 81] on div "Forsíða" at bounding box center [137, 82] width 241 height 41
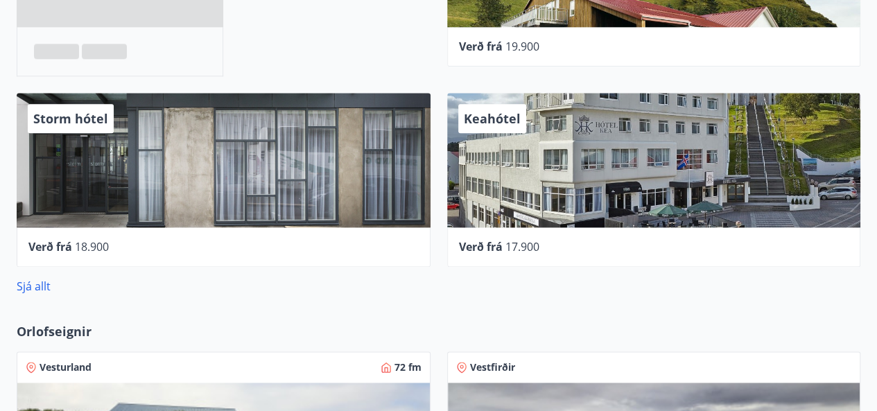
scroll to position [847, 0]
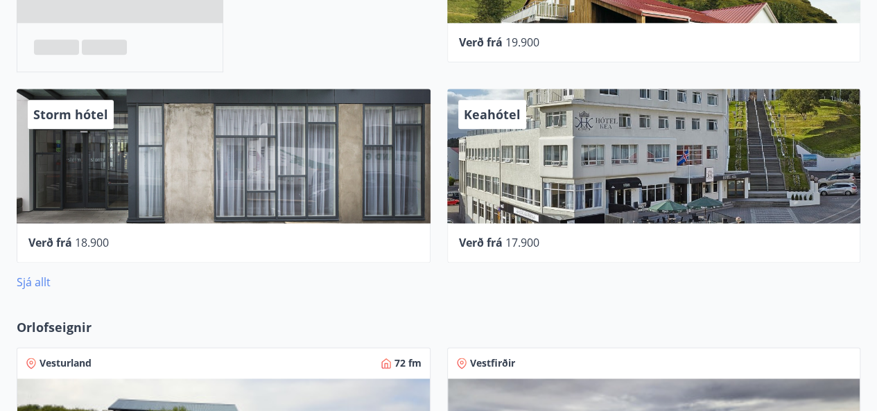
click at [36, 284] on link "Sjá allt" at bounding box center [34, 282] width 34 height 15
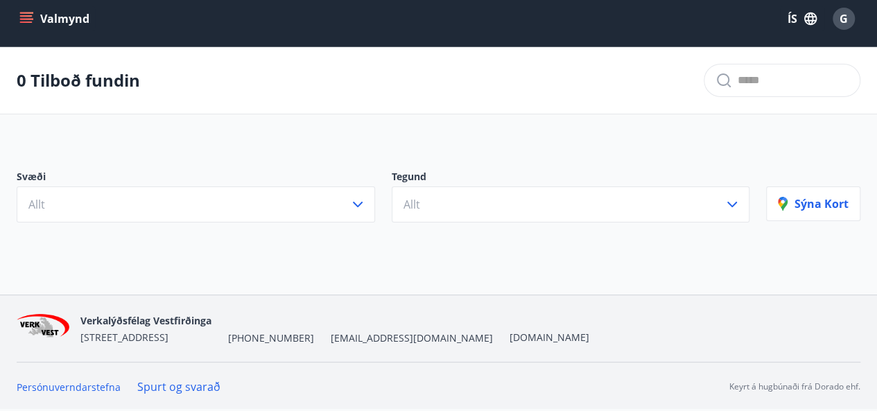
scroll to position [7, 0]
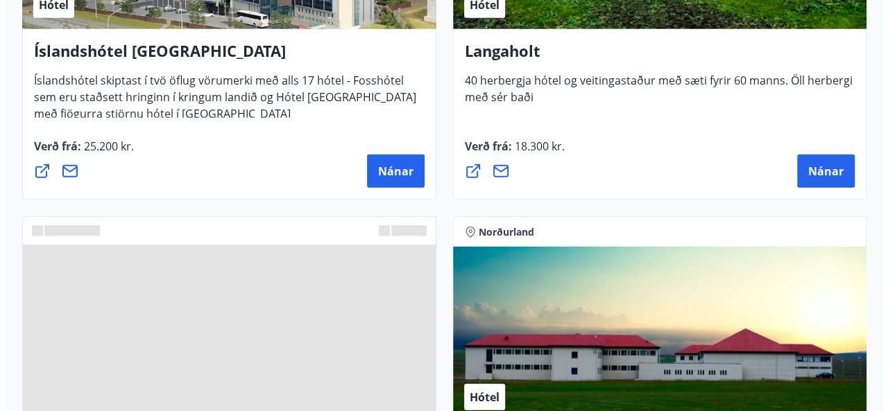
scroll to position [4372, 0]
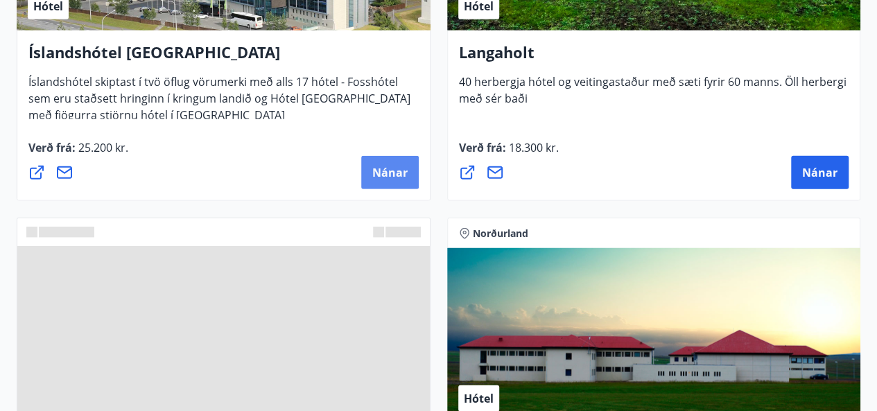
click at [401, 171] on span "Nánar" at bounding box center [389, 172] width 35 height 15
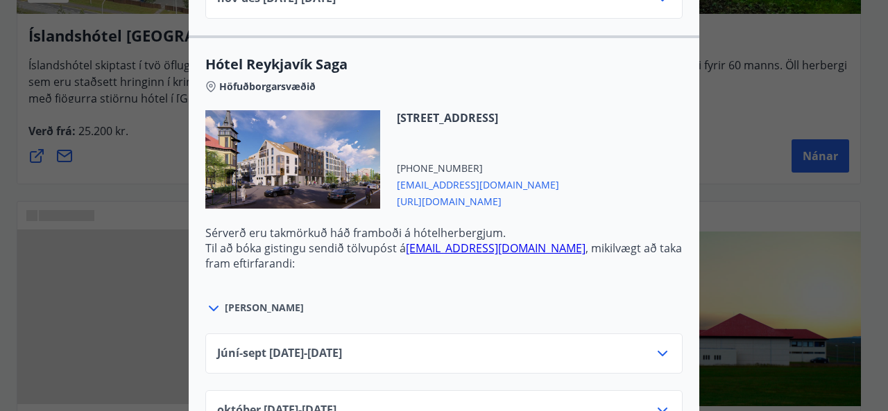
scroll to position [4356, 0]
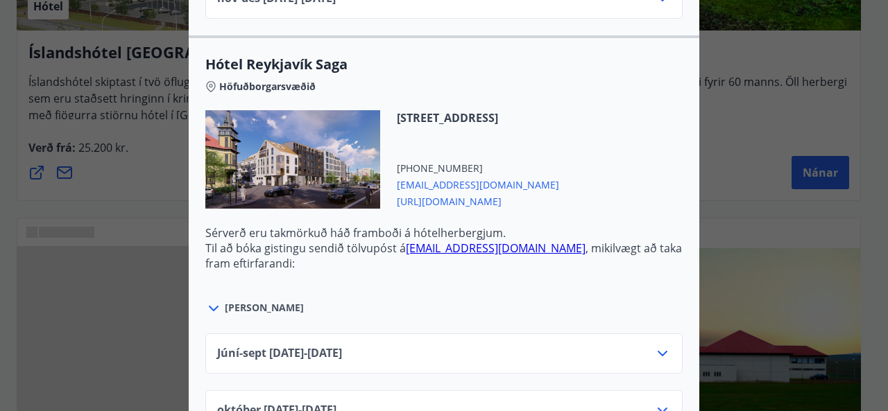
click at [433, 241] on link "[EMAIL_ADDRESS][DOMAIN_NAME]" at bounding box center [496, 248] width 180 height 15
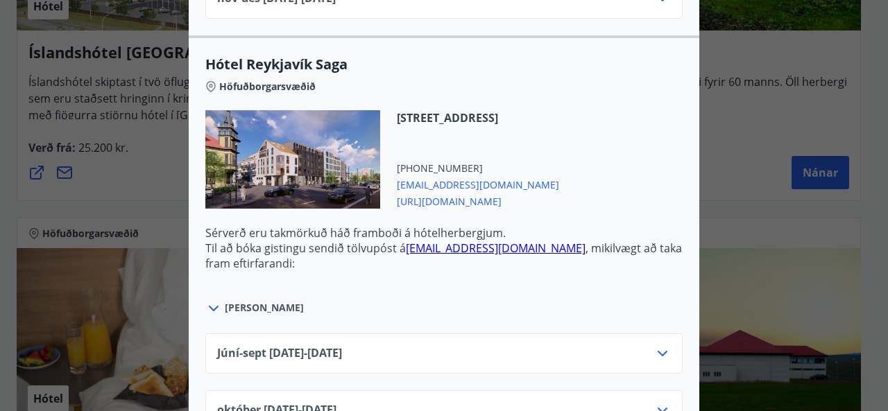
click at [245, 301] on span "[PERSON_NAME]" at bounding box center [264, 308] width 79 height 14
click at [209, 300] on icon at bounding box center [213, 308] width 17 height 17
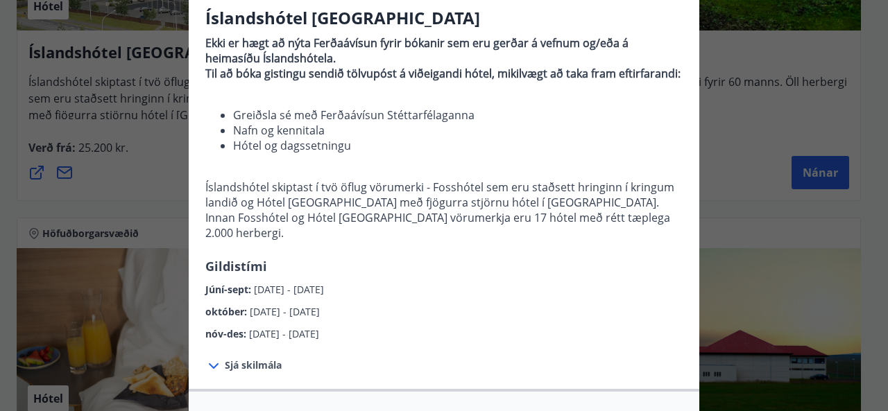
scroll to position [119, 0]
